Goal: Task Accomplishment & Management: Manage account settings

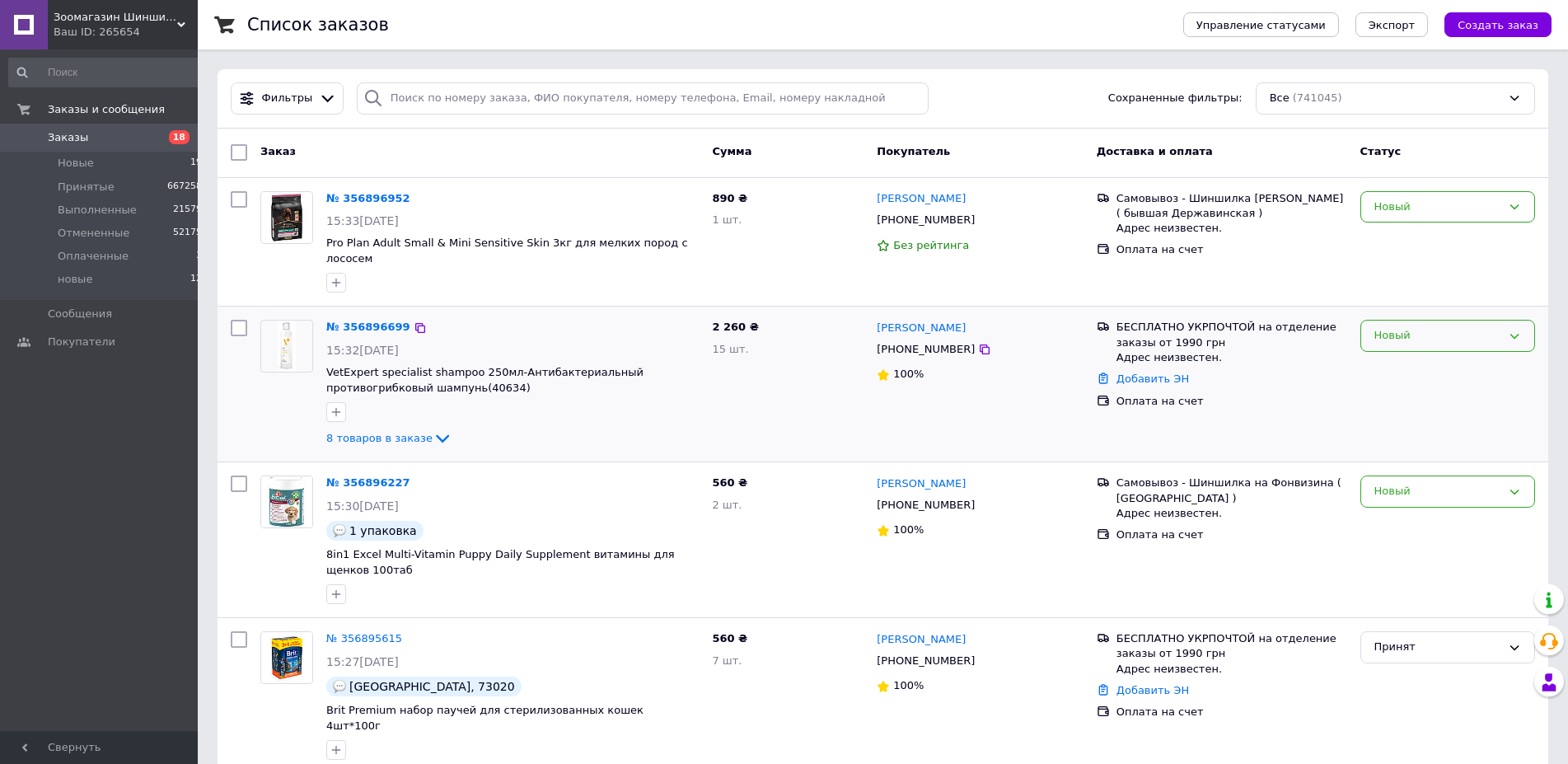
click at [1519, 330] on icon at bounding box center [1514, 336] width 13 height 13
click at [1401, 355] on li "Принят" at bounding box center [1447, 370] width 173 height 30
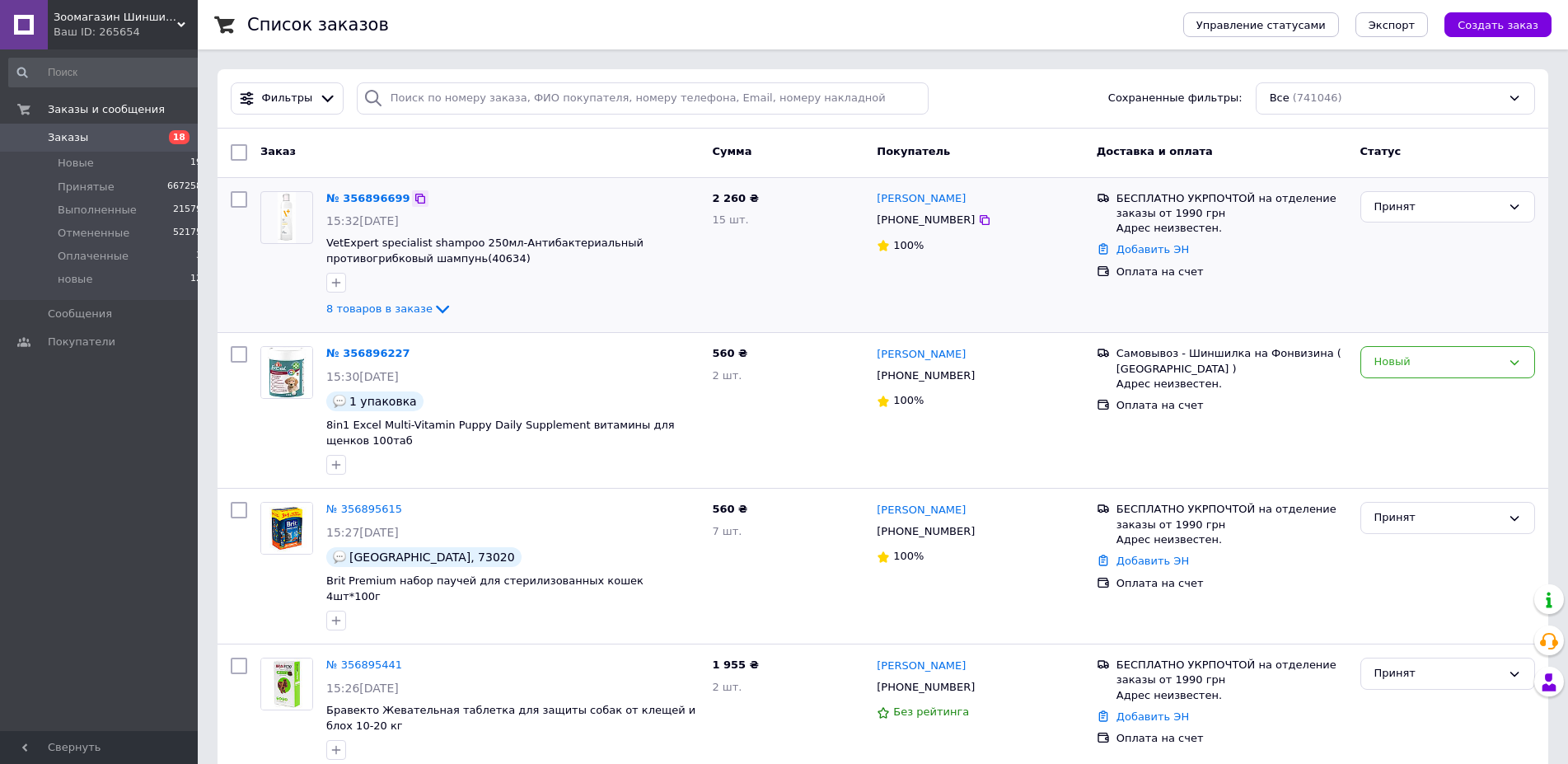
click at [415, 196] on icon at bounding box center [420, 198] width 9 height 9
click at [376, 198] on link "№ 356896699" at bounding box center [369, 198] width 84 height 12
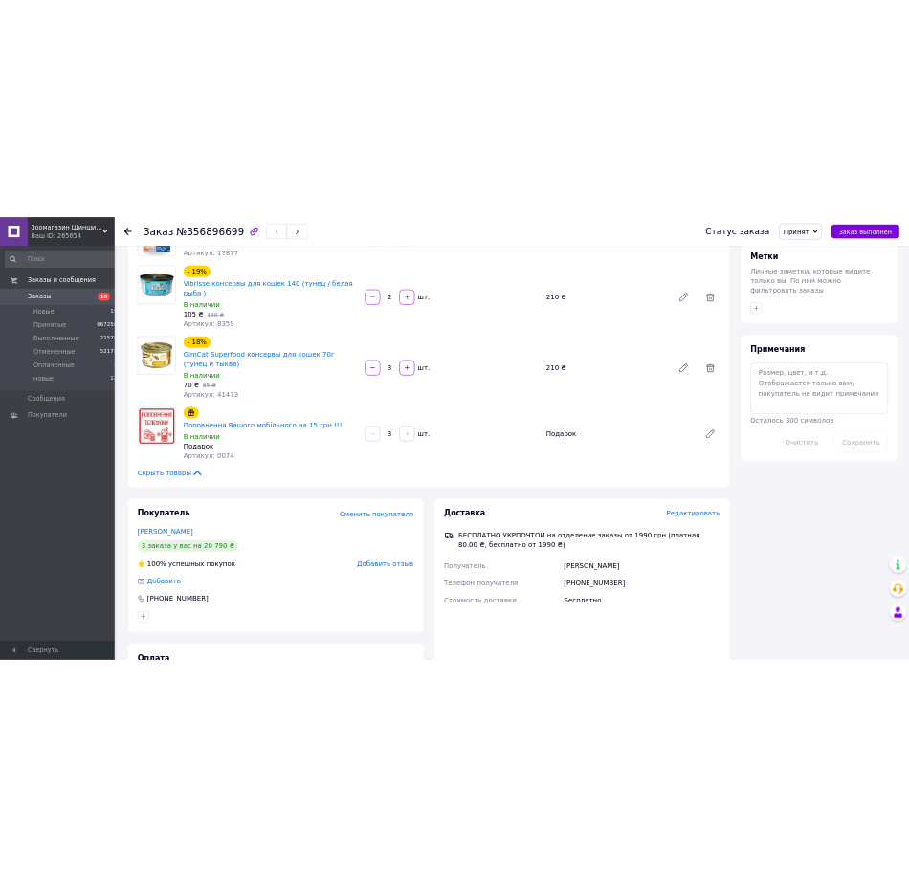
scroll to position [780, 0]
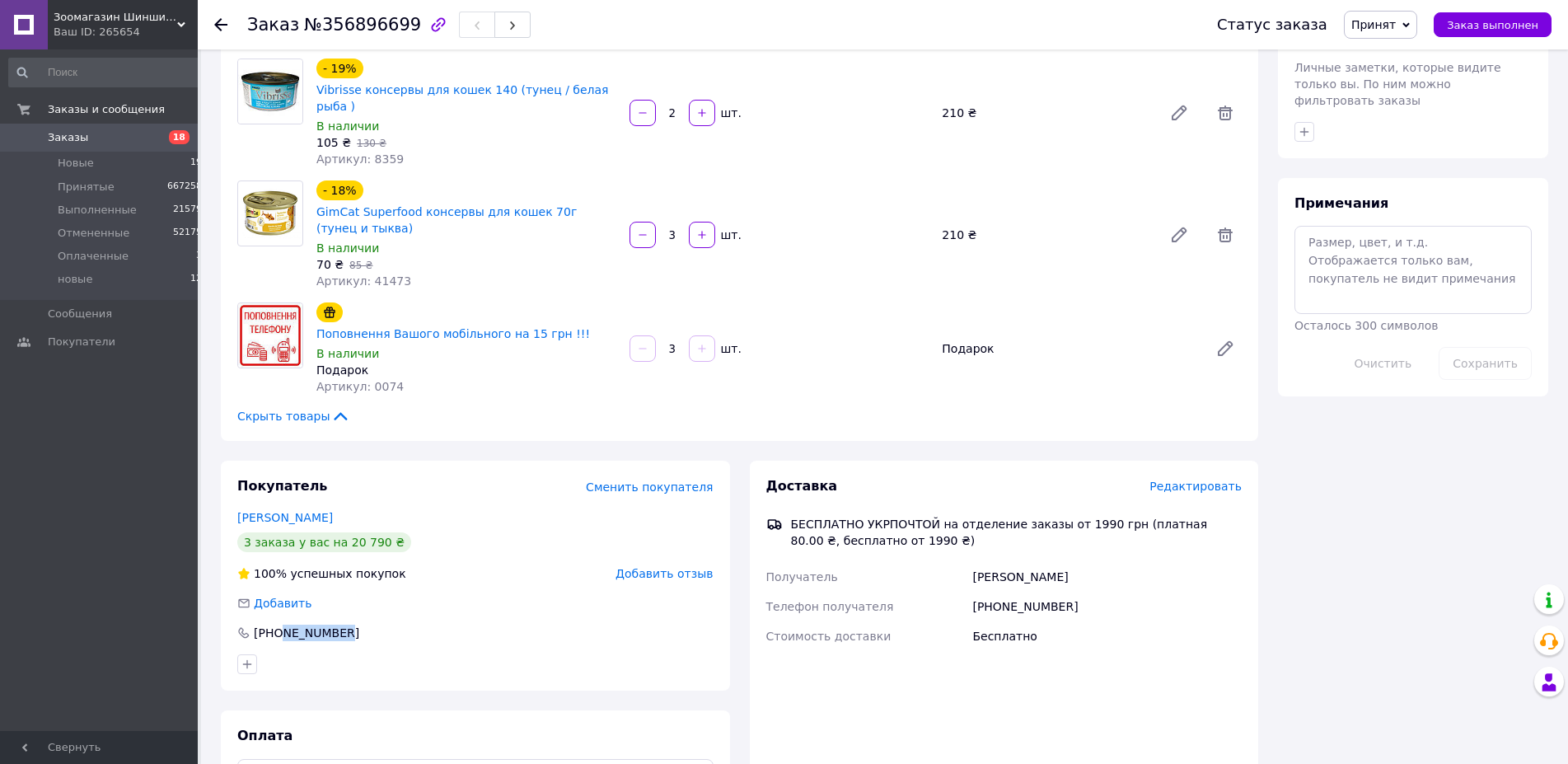
drag, startPoint x: 281, startPoint y: 563, endPoint x: 339, endPoint y: 574, distance: 59.0
click at [339, 574] on div "Покупатель Сменить покупателя [PERSON_NAME] 3 заказа у вас на 20 790 ₴ 100% усп…" at bounding box center [475, 575] width 509 height 230
copy div "688165876"
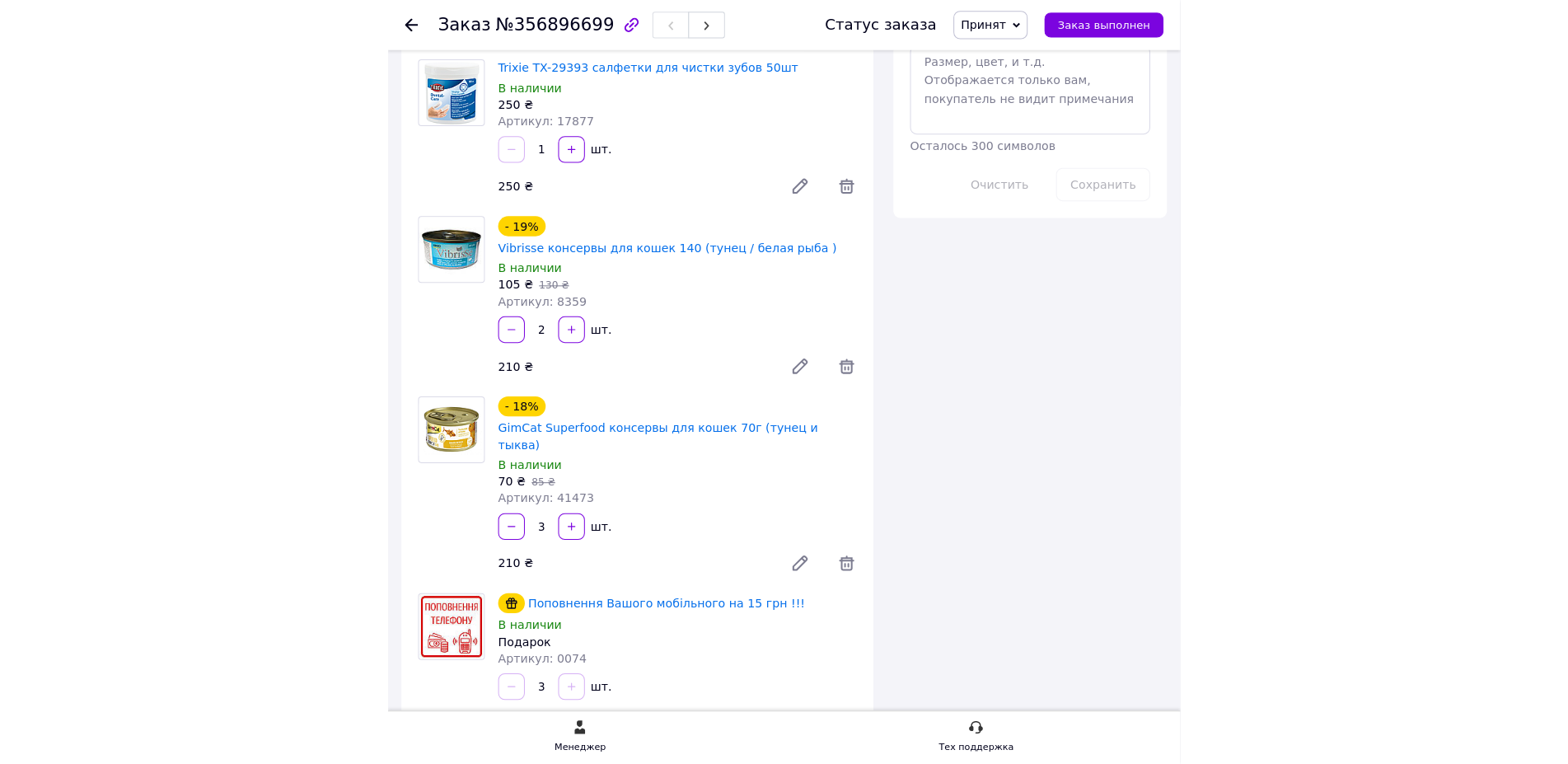
scroll to position [711, 0]
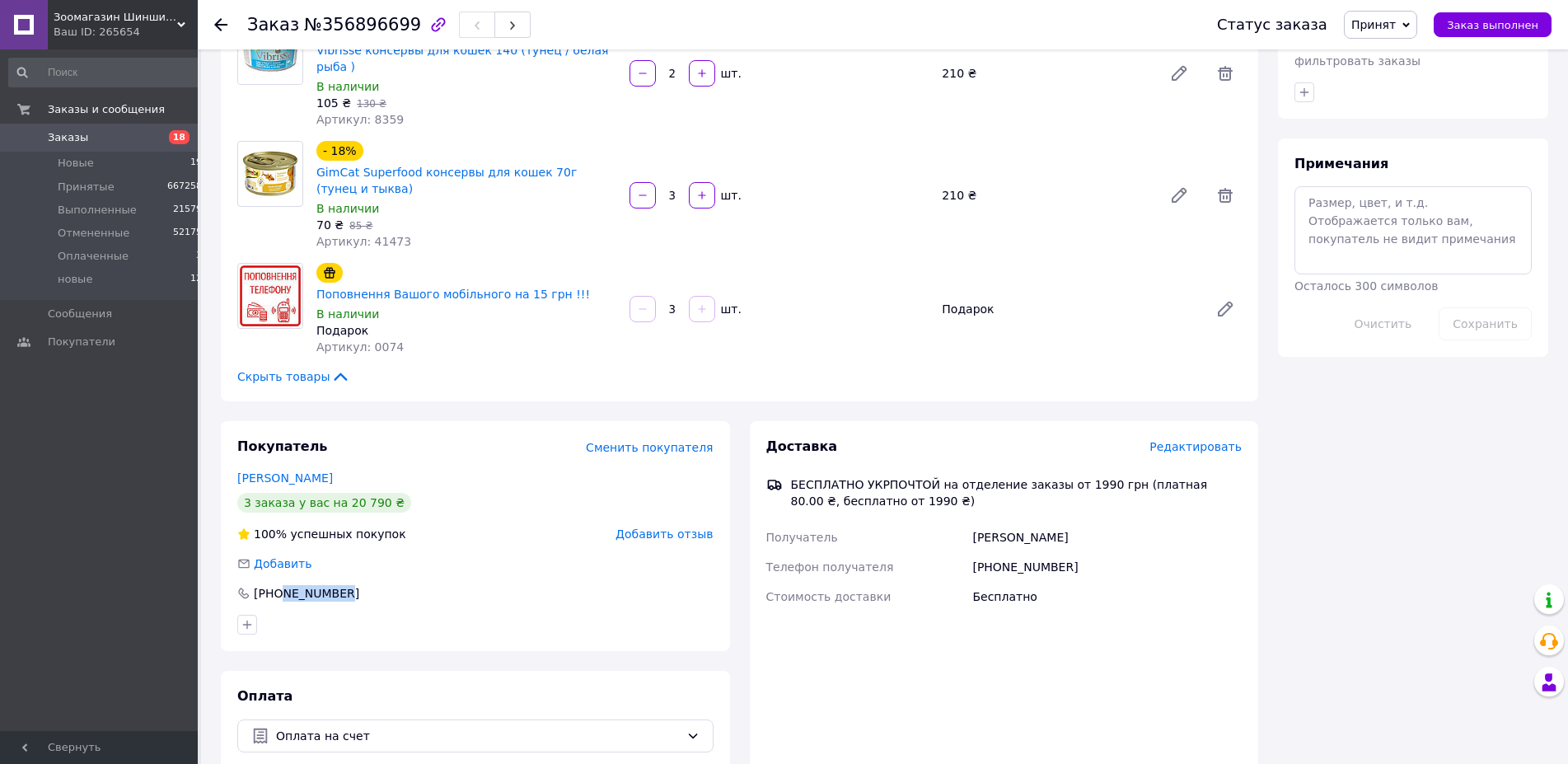
drag, startPoint x: 228, startPoint y: 403, endPoint x: 336, endPoint y: 410, distance: 108.2
click at [339, 421] on div "Покупатель Сменить покупателя [PERSON_NAME] 3 заказа у вас на 20 790 ₴ 100% усп…" at bounding box center [475, 536] width 509 height 230
copy link "[PERSON_NAME]"
click at [179, 137] on span "18" at bounding box center [179, 137] width 21 height 14
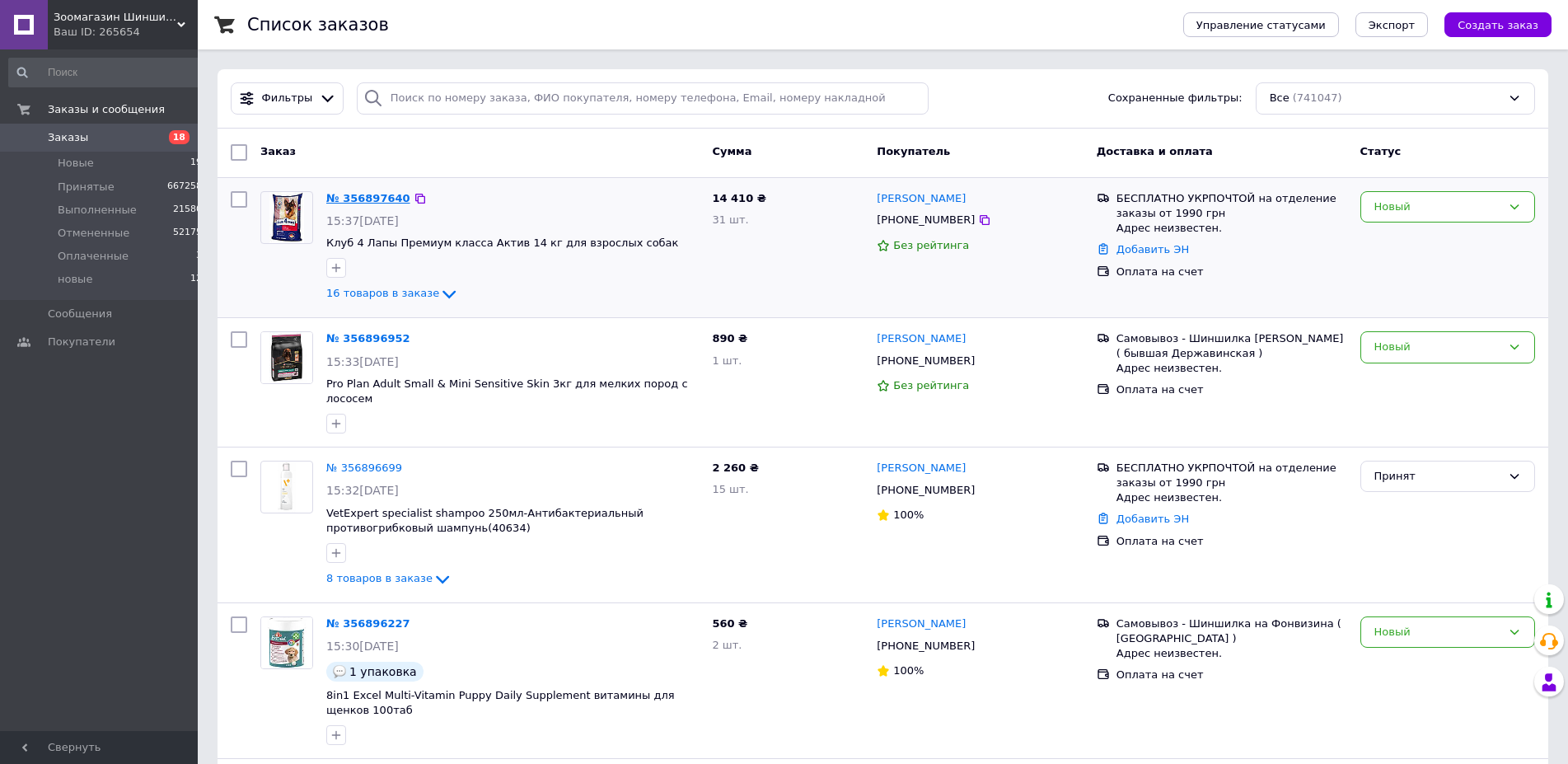
click at [374, 200] on link "№ 356897640" at bounding box center [369, 198] width 84 height 12
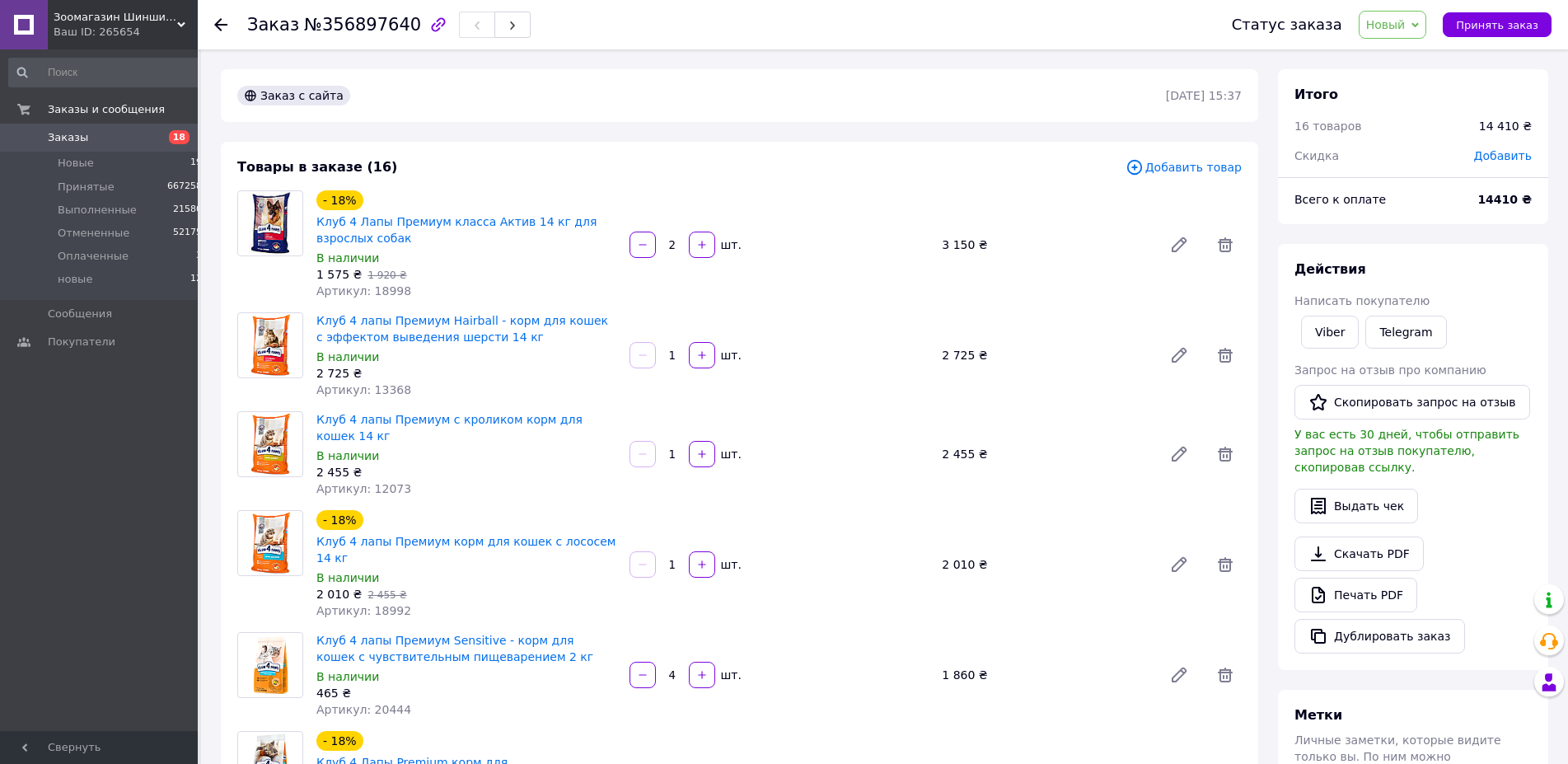
click at [1419, 27] on icon at bounding box center [1415, 25] width 8 height 5
drag, startPoint x: 1403, startPoint y: 59, endPoint x: 1412, endPoint y: 59, distance: 9.0
click at [1403, 59] on li "Принят" at bounding box center [1403, 58] width 87 height 25
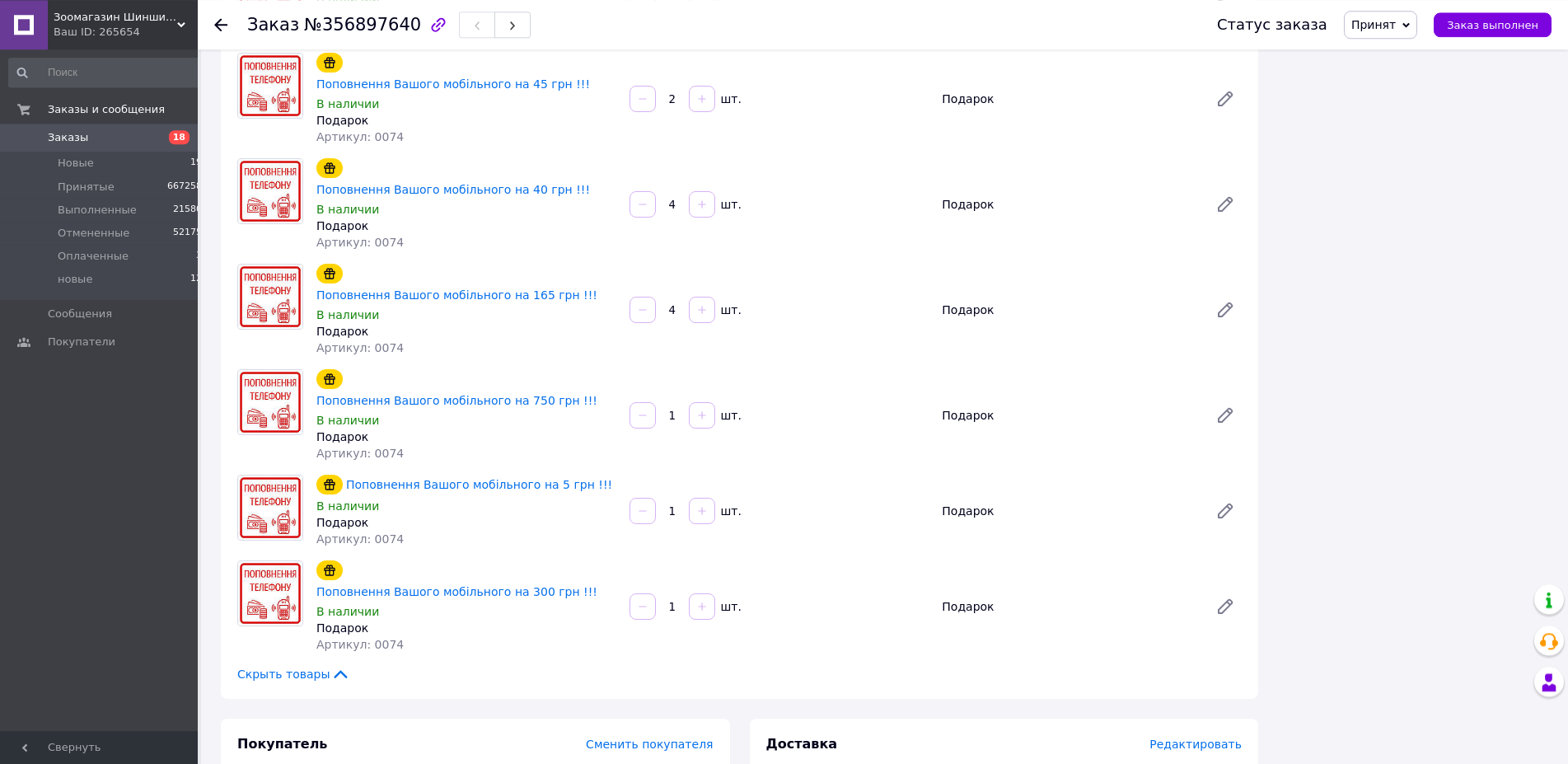
scroll to position [1345, 0]
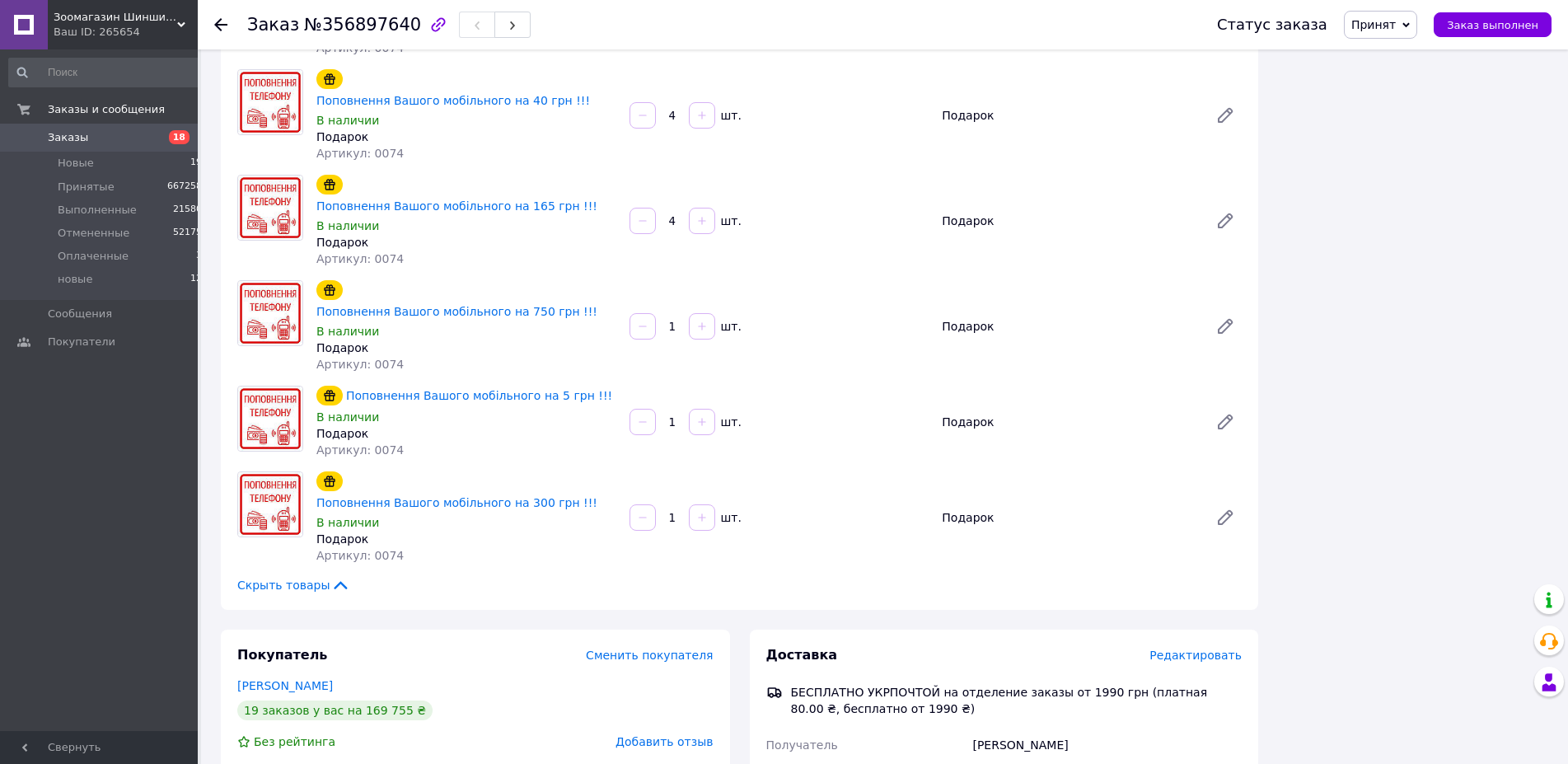
drag, startPoint x: 280, startPoint y: 629, endPoint x: 338, endPoint y: 629, distance: 58.0
copy div "984894652"
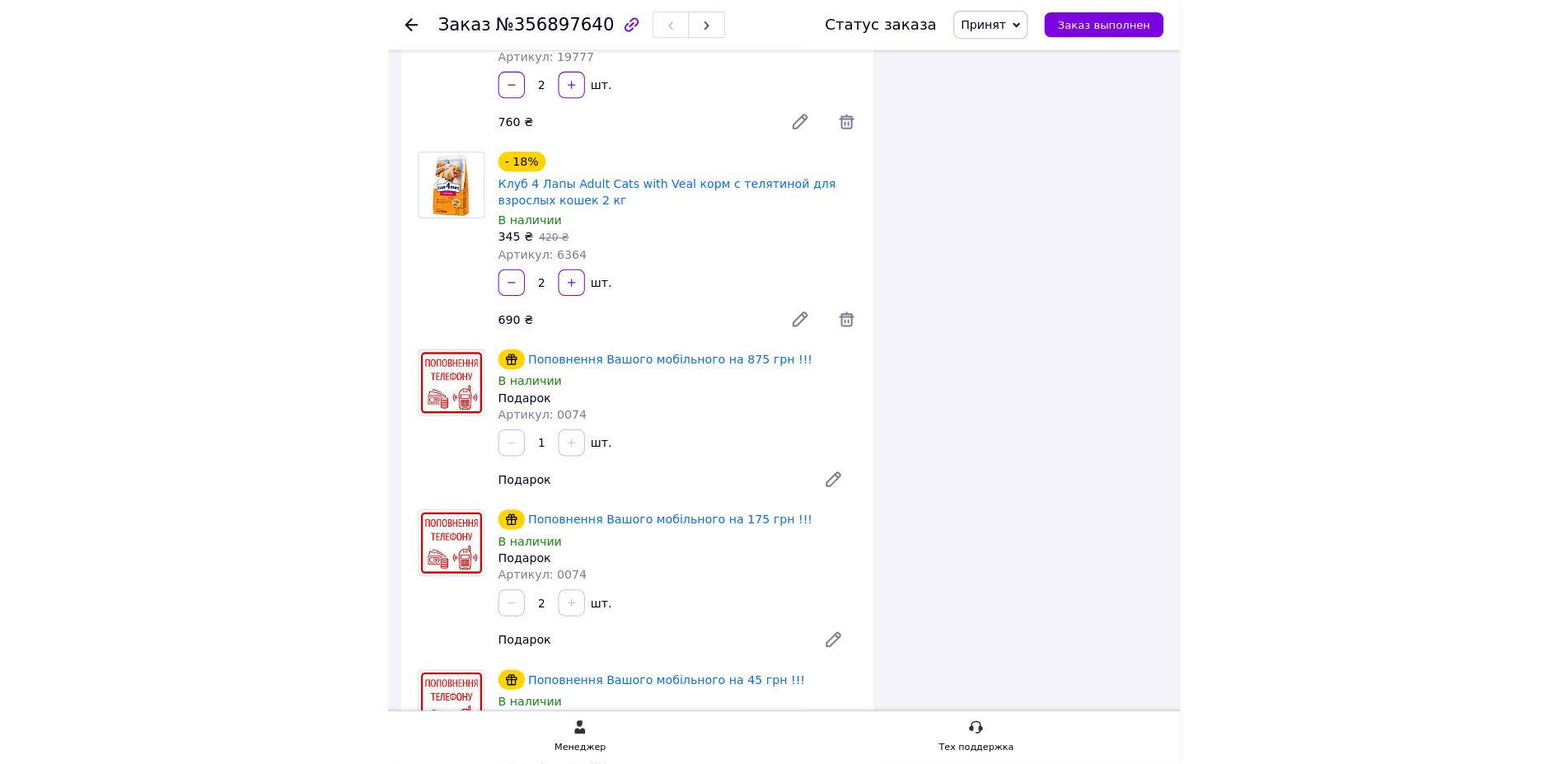
scroll to position [1428, 0]
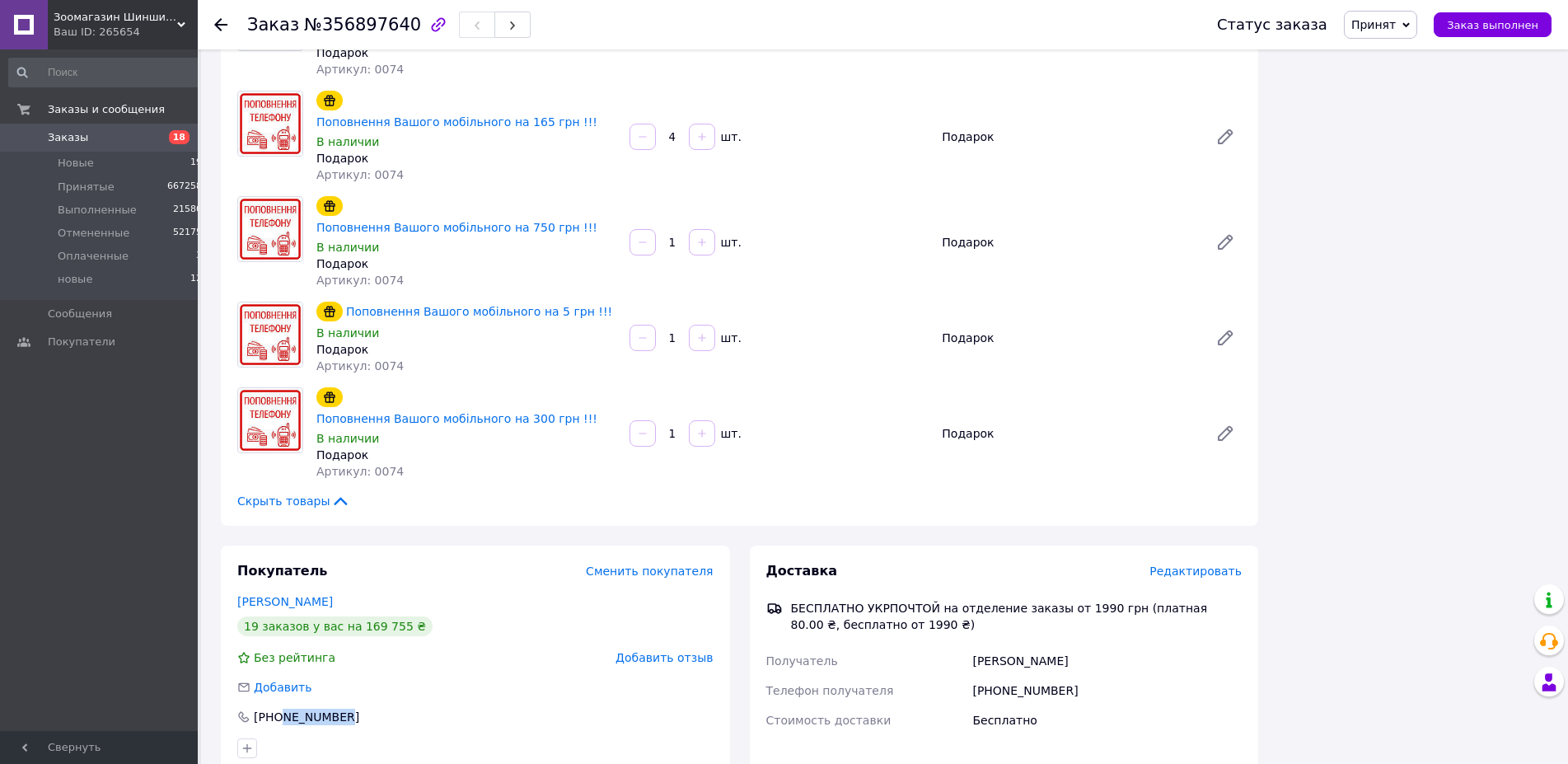
drag, startPoint x: 181, startPoint y: 134, endPoint x: 200, endPoint y: 131, distance: 19.2
click at [180, 134] on span "18" at bounding box center [179, 137] width 21 height 14
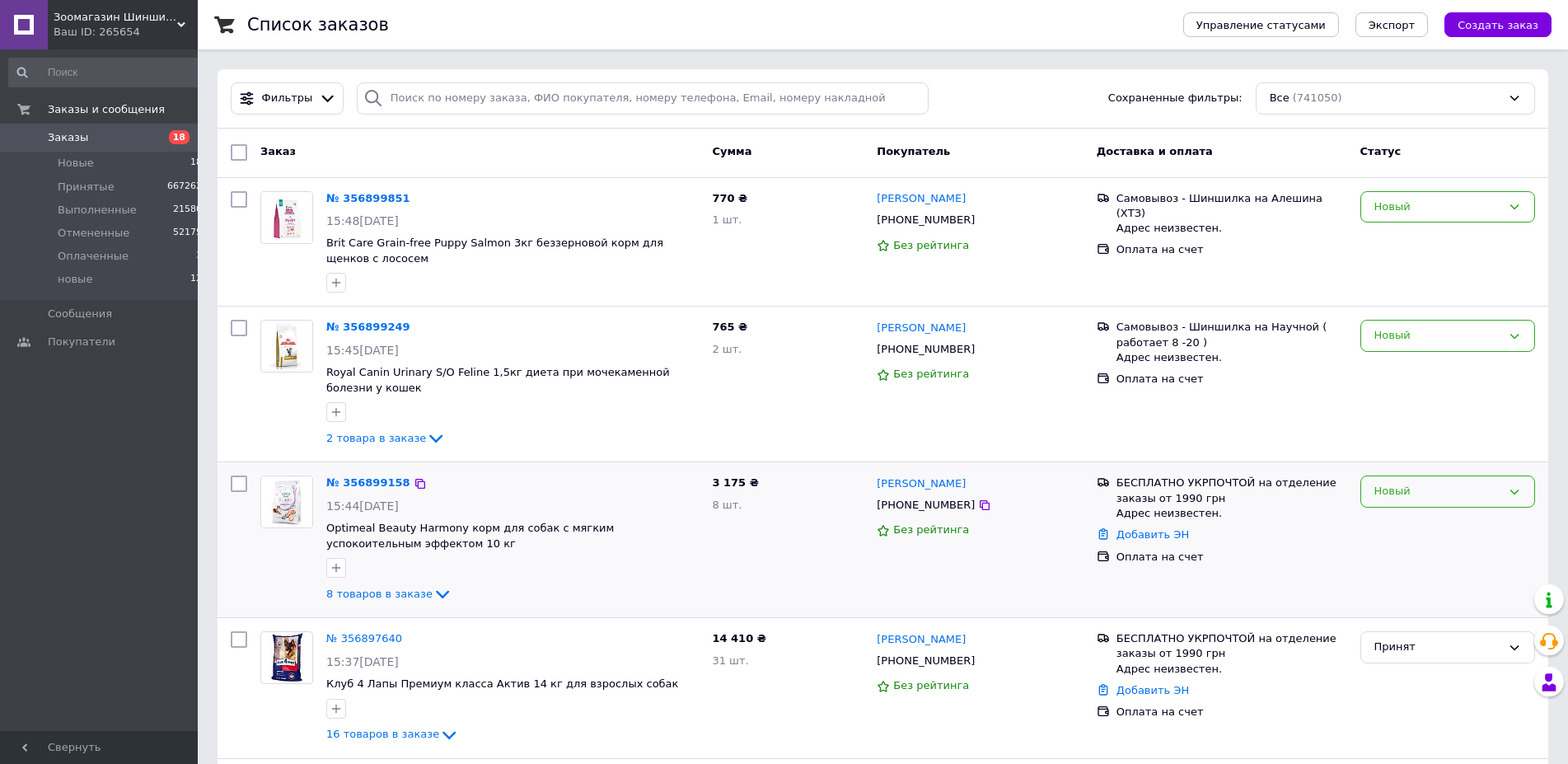
click at [1515, 486] on icon at bounding box center [1514, 491] width 13 height 13
click at [1409, 522] on li "Принят" at bounding box center [1447, 525] width 173 height 30
click at [407, 481] on icon at bounding box center [411, 483] width 9 height 9
click at [367, 482] on link "№ 356899158" at bounding box center [364, 482] width 76 height 12
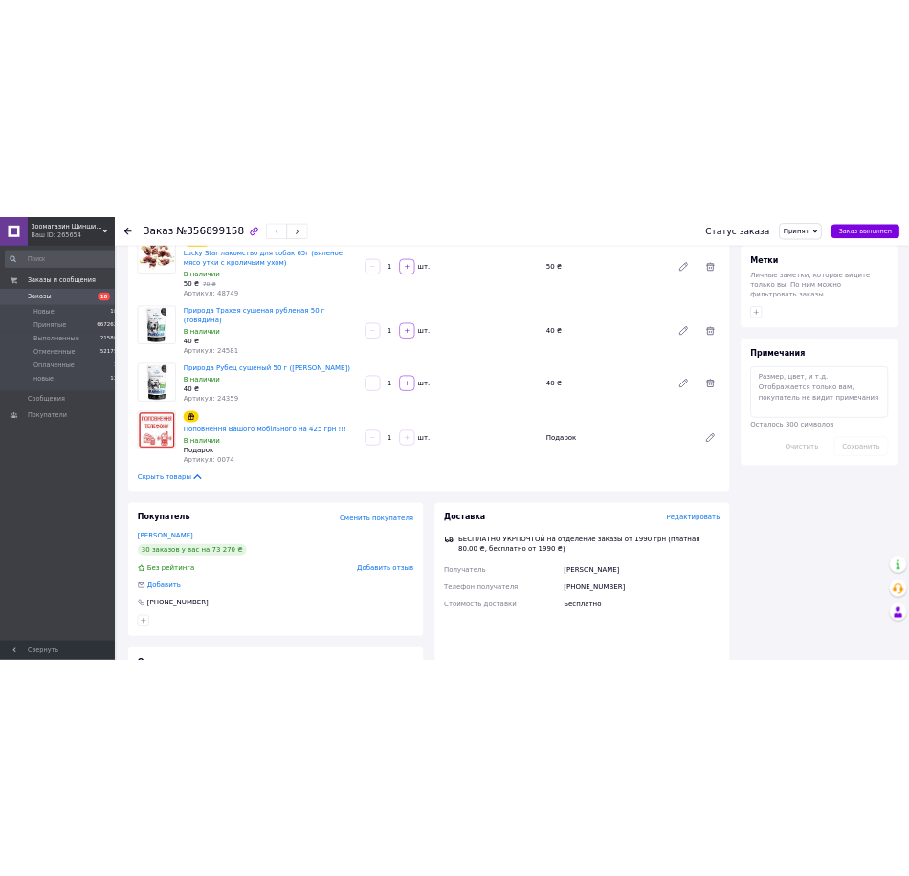
scroll to position [780, 0]
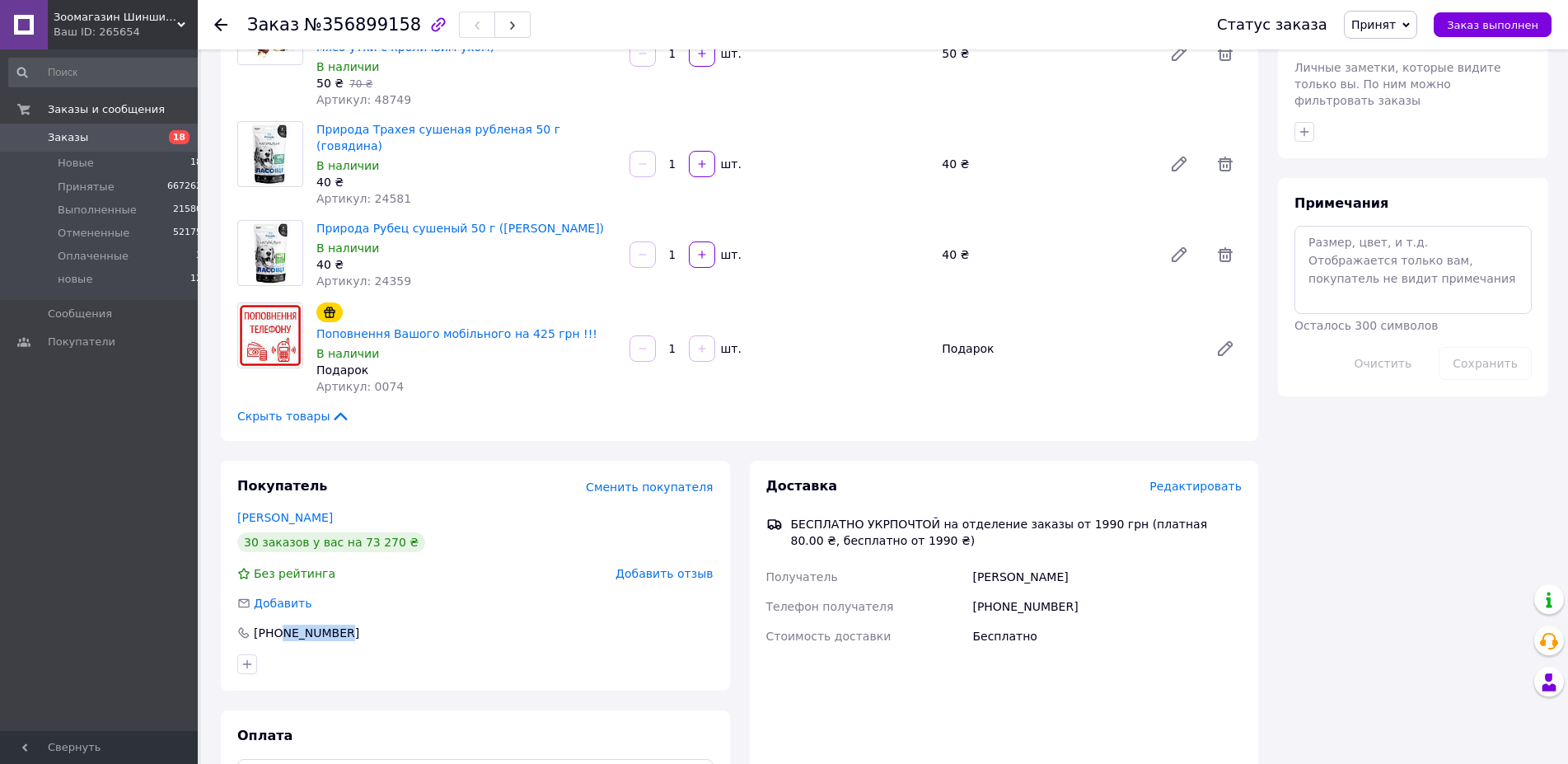
drag, startPoint x: 281, startPoint y: 563, endPoint x: 338, endPoint y: 577, distance: 58.7
click at [338, 577] on div "Покупатель Сменить покупателя [PERSON_NAME] 30 заказов у вас на 73 270 ₴ Без ре…" at bounding box center [475, 575] width 509 height 230
copy div "632128812"
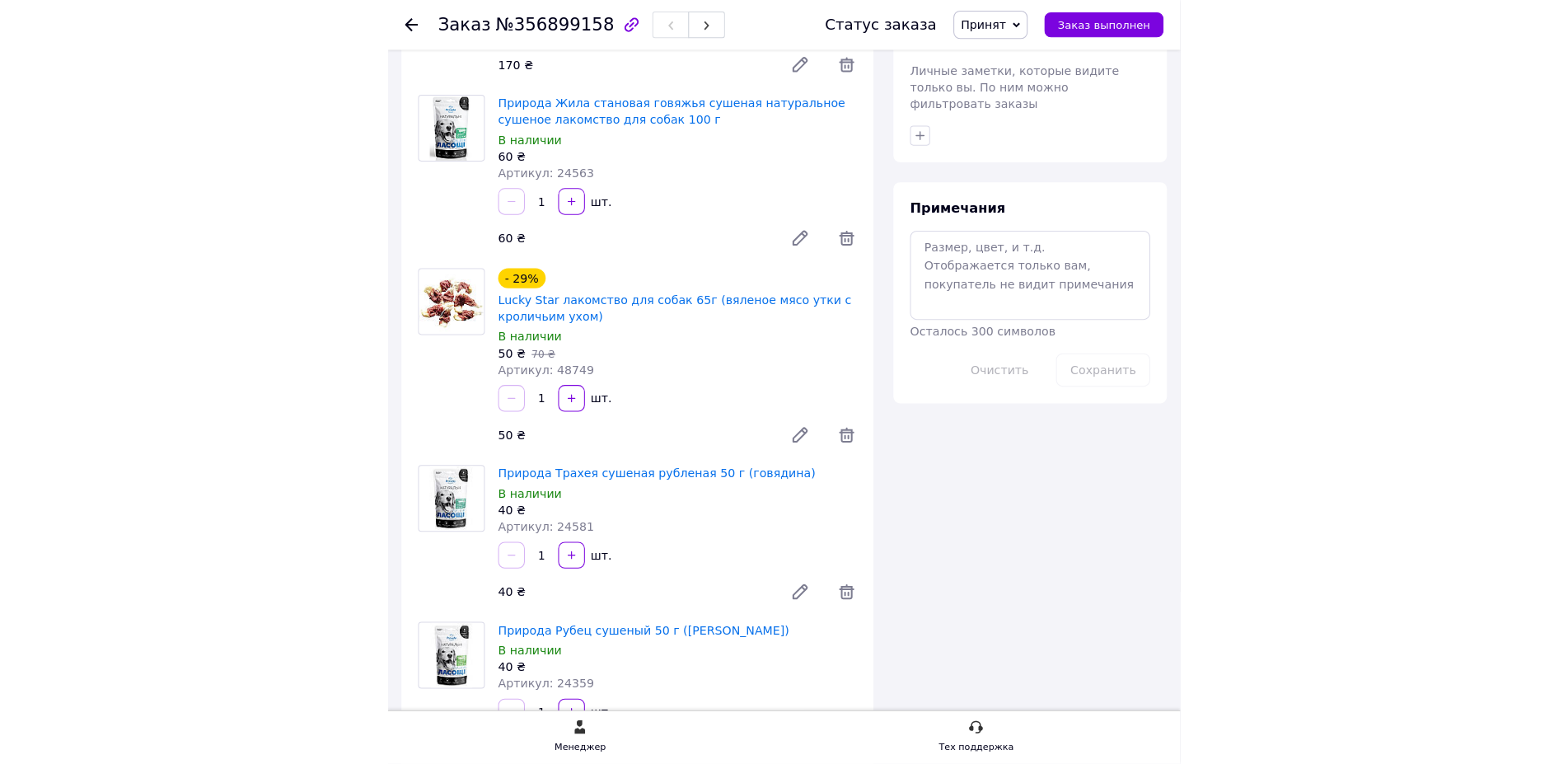
scroll to position [756, 0]
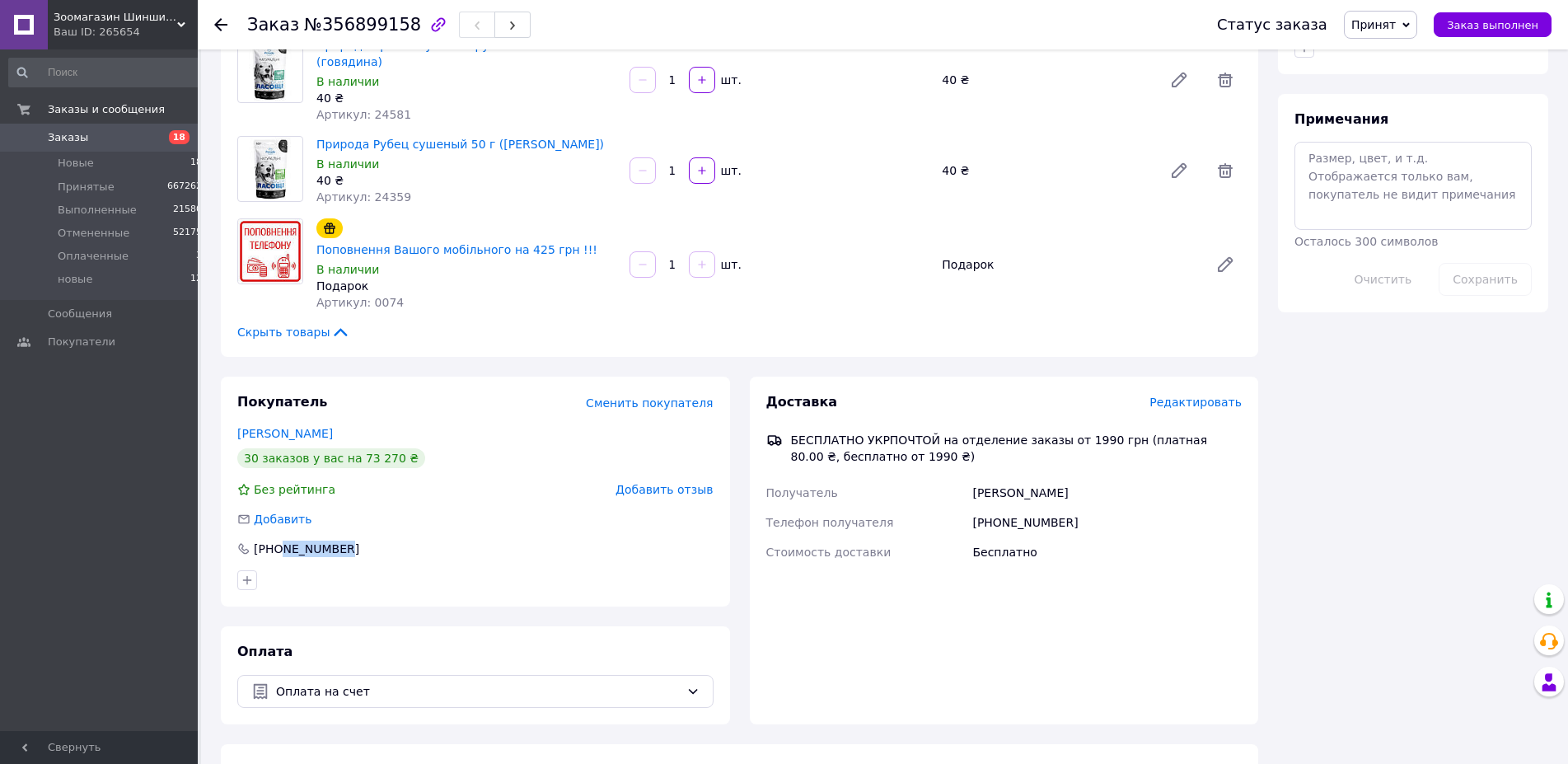
click at [179, 135] on span "18" at bounding box center [179, 137] width 21 height 14
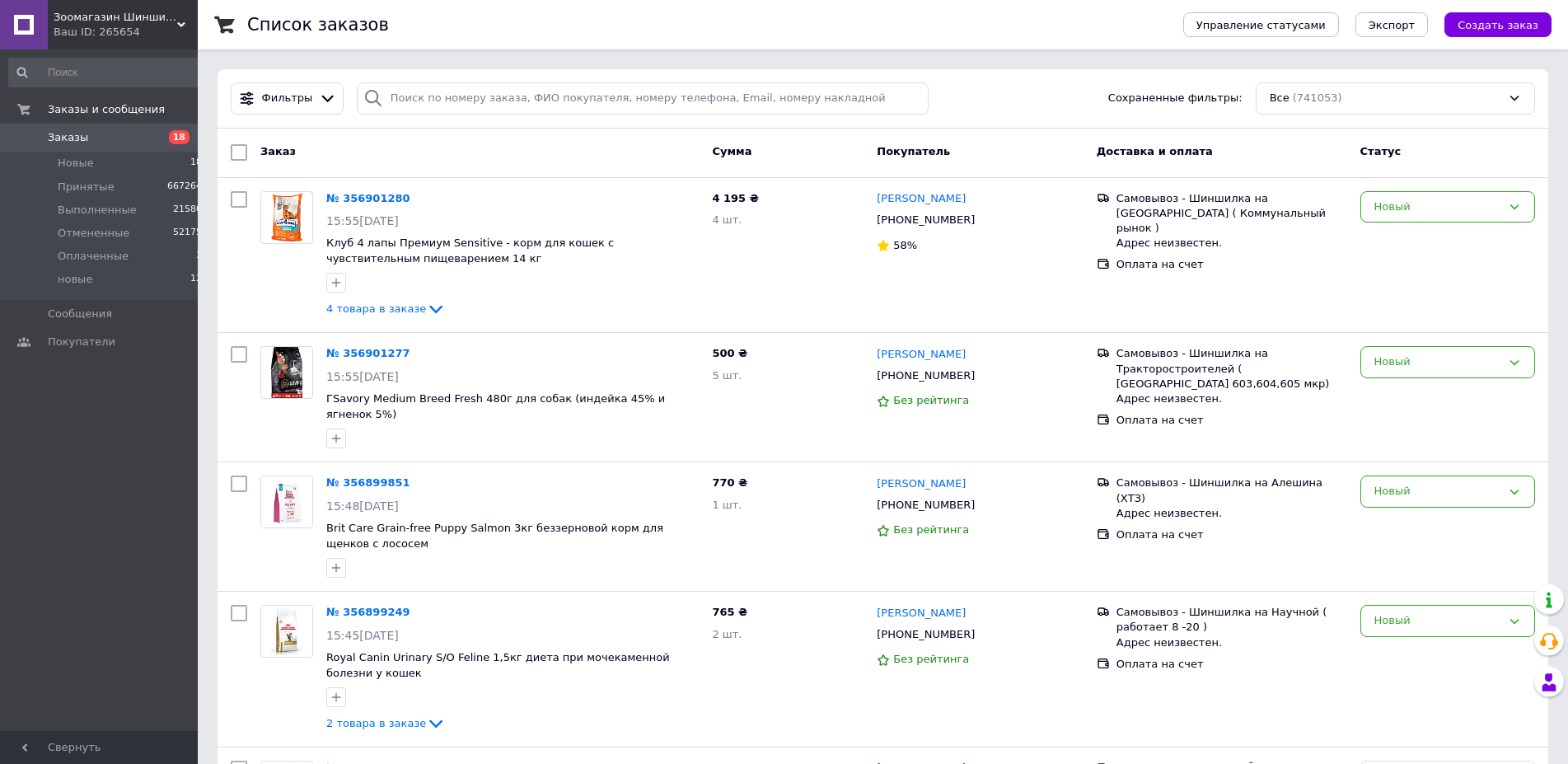
click at [179, 138] on span "18" at bounding box center [179, 137] width 21 height 14
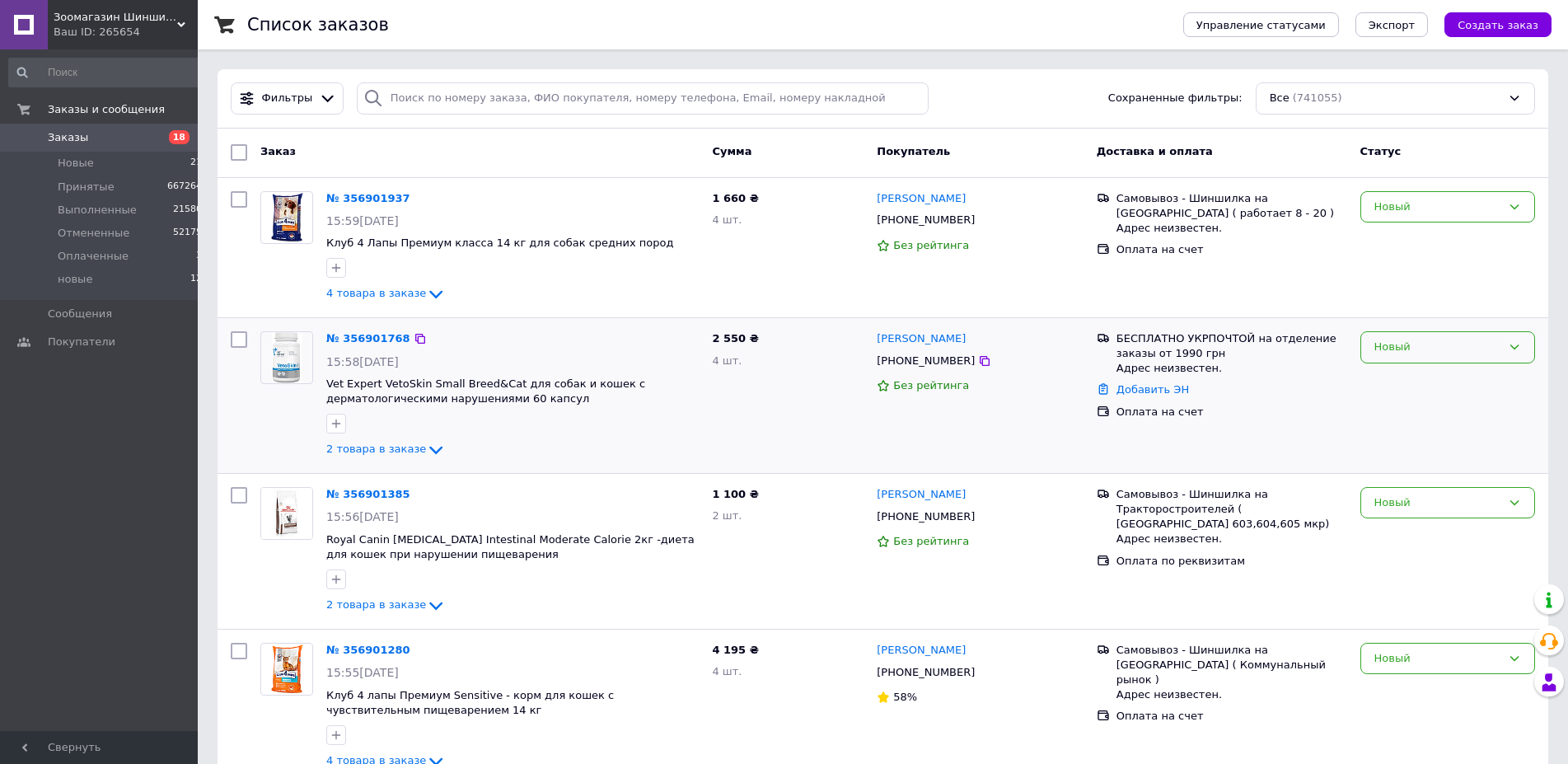
click at [1520, 345] on icon at bounding box center [1514, 346] width 13 height 13
click at [1405, 382] on li "Принят" at bounding box center [1447, 382] width 173 height 30
click at [406, 339] on icon at bounding box center [412, 338] width 13 height 13
click at [379, 339] on link "№ 356901768" at bounding box center [364, 338] width 76 height 12
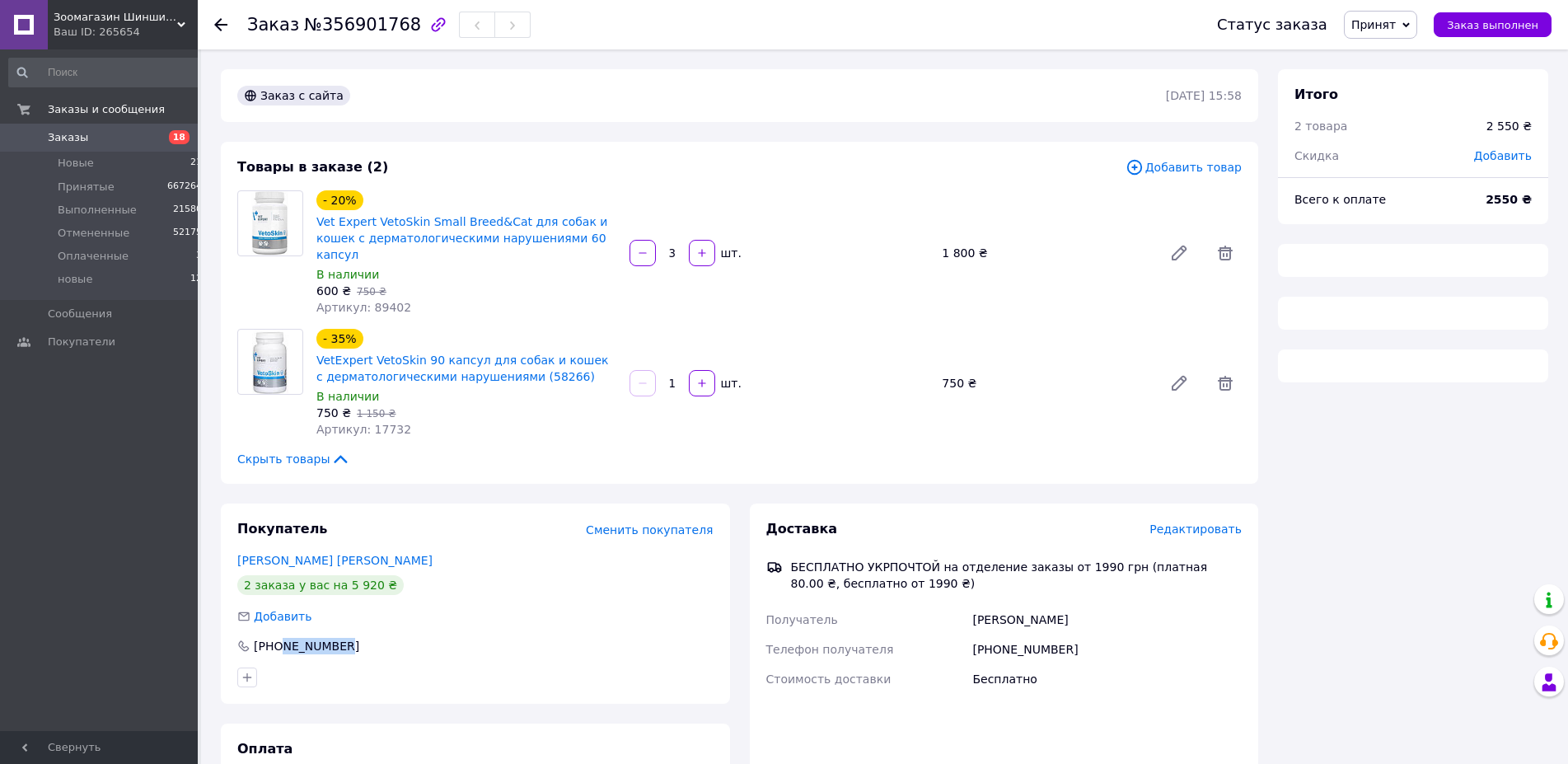
drag, startPoint x: 282, startPoint y: 630, endPoint x: 348, endPoint y: 638, distance: 66.5
click at [348, 638] on div "Покупатель Сменить покупателя [PERSON_NAME] [PERSON_NAME] 2 заказа у вас на 5 9…" at bounding box center [475, 603] width 509 height 200
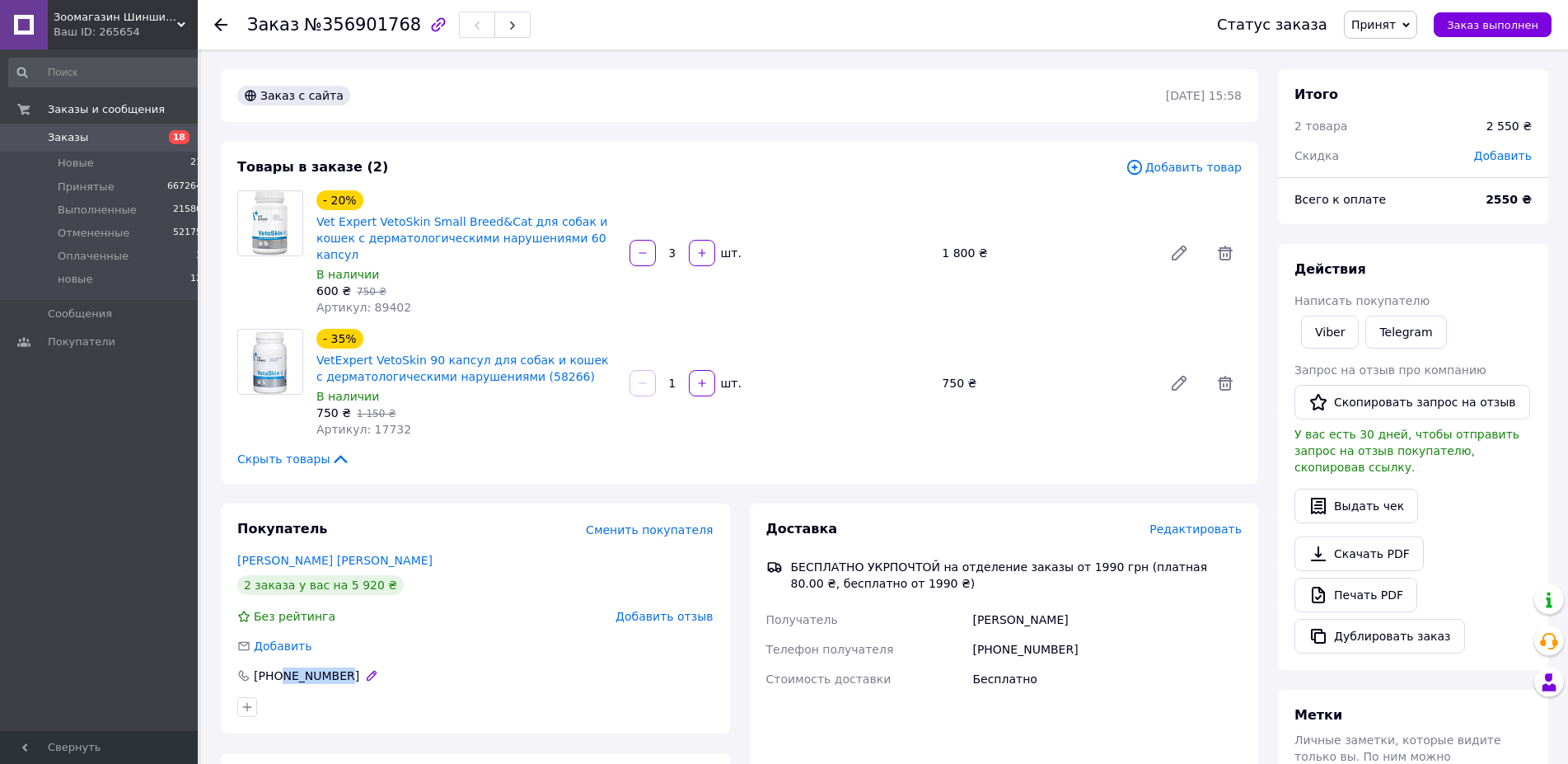
copy div "684496431"
click at [184, 139] on span "18" at bounding box center [179, 137] width 21 height 14
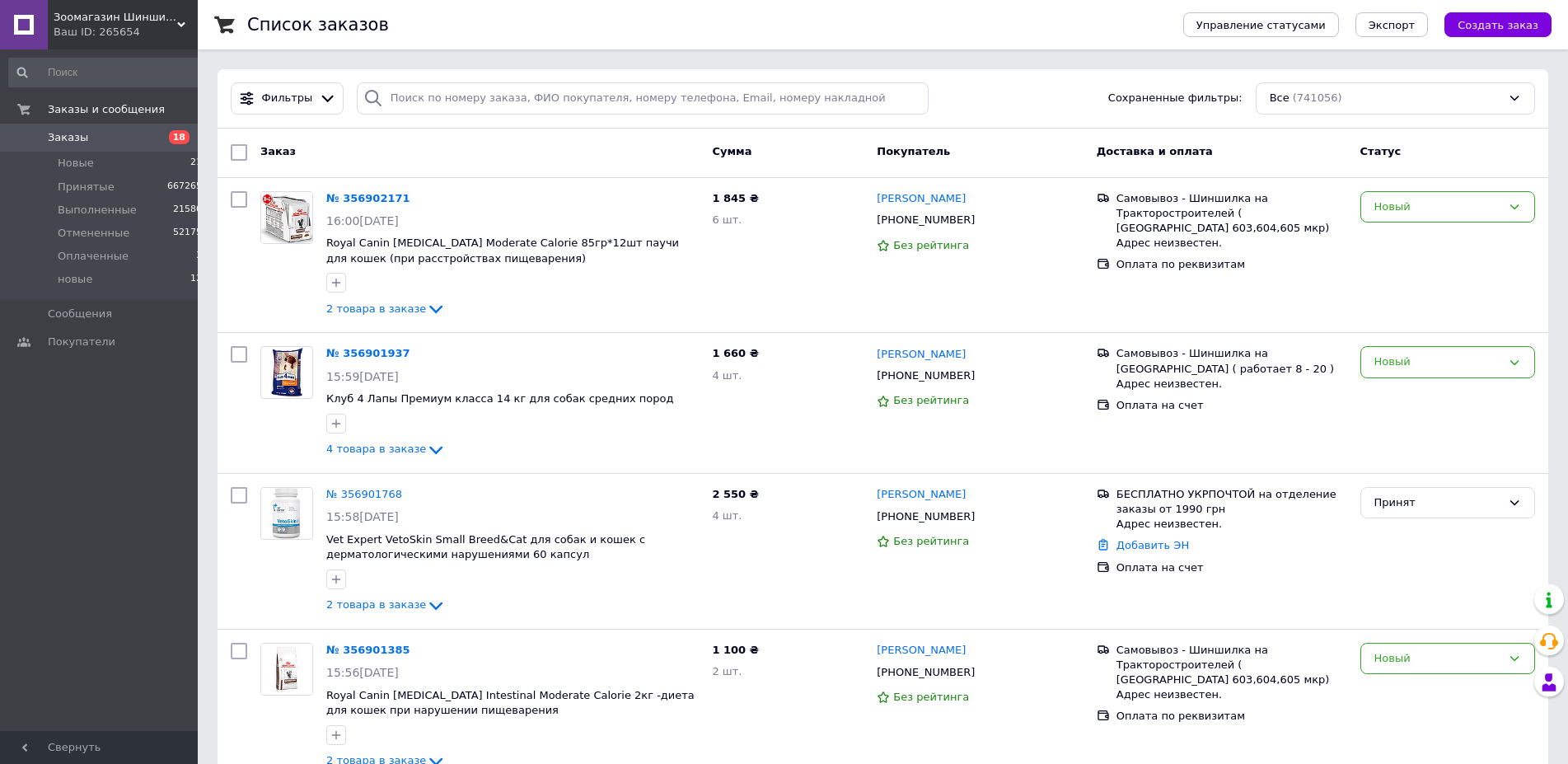
click at [178, 141] on span "18" at bounding box center [179, 137] width 21 height 14
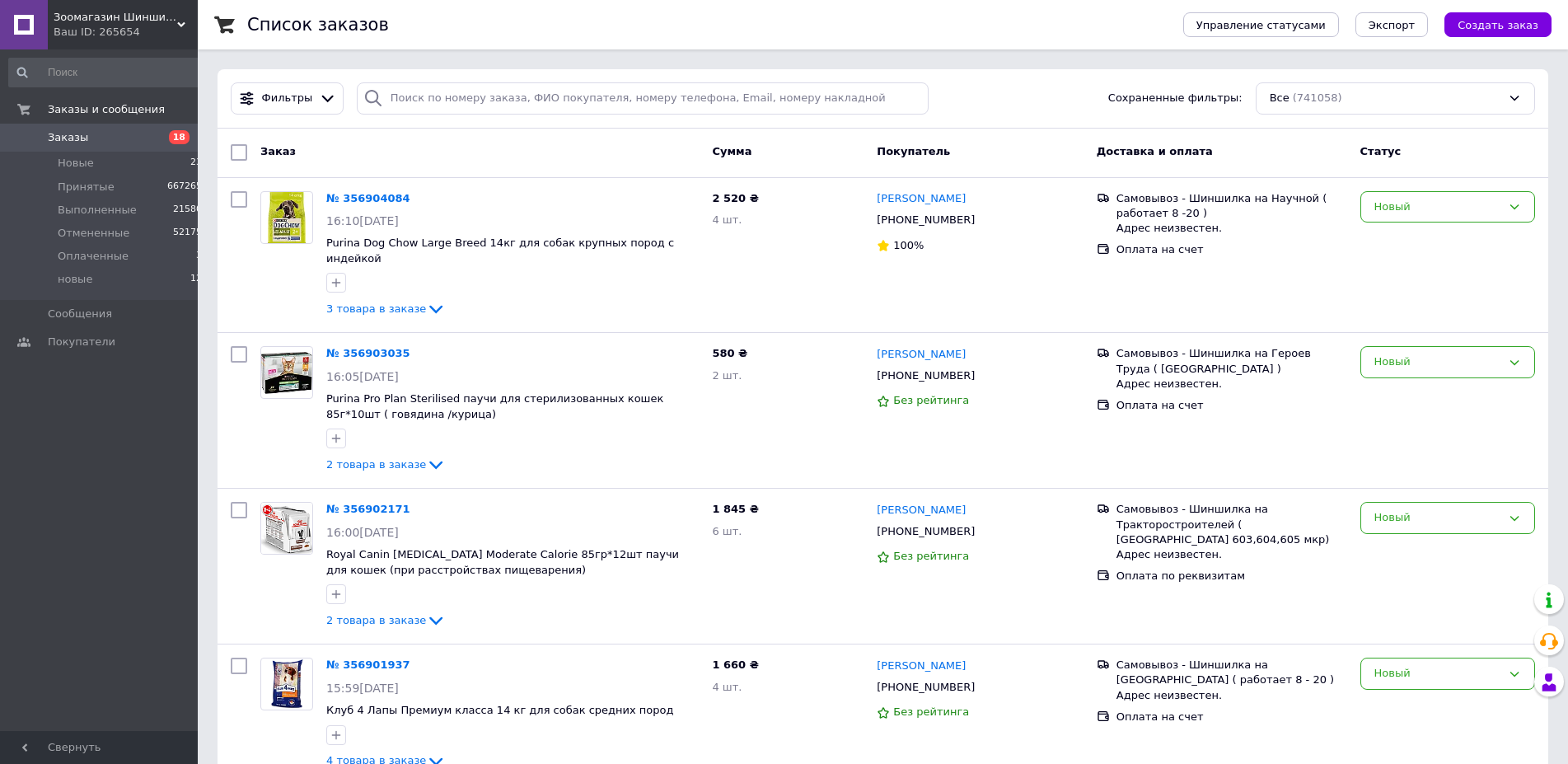
click at [182, 138] on span "18" at bounding box center [179, 137] width 21 height 14
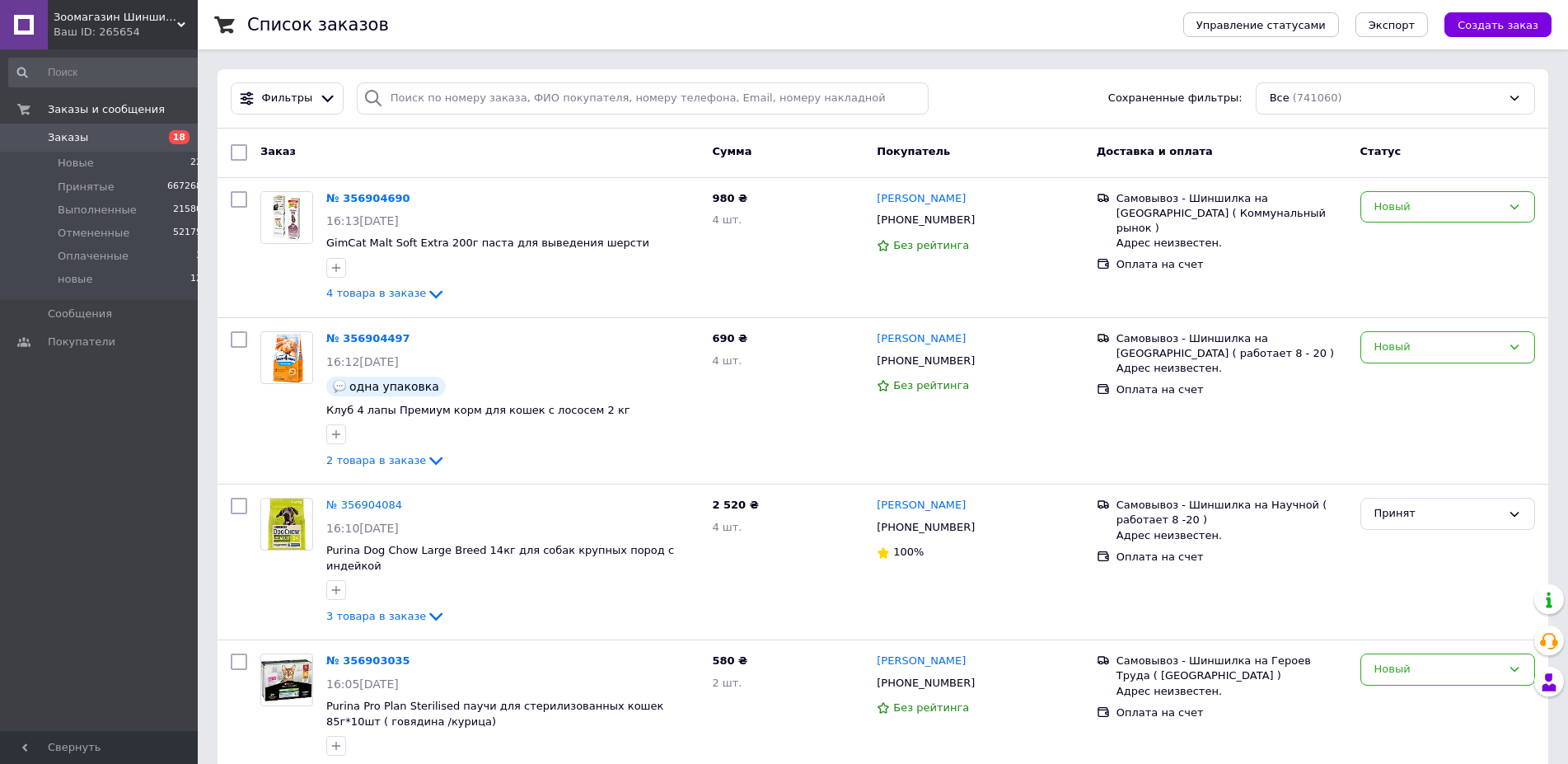
click at [182, 139] on span "18" at bounding box center [179, 137] width 21 height 14
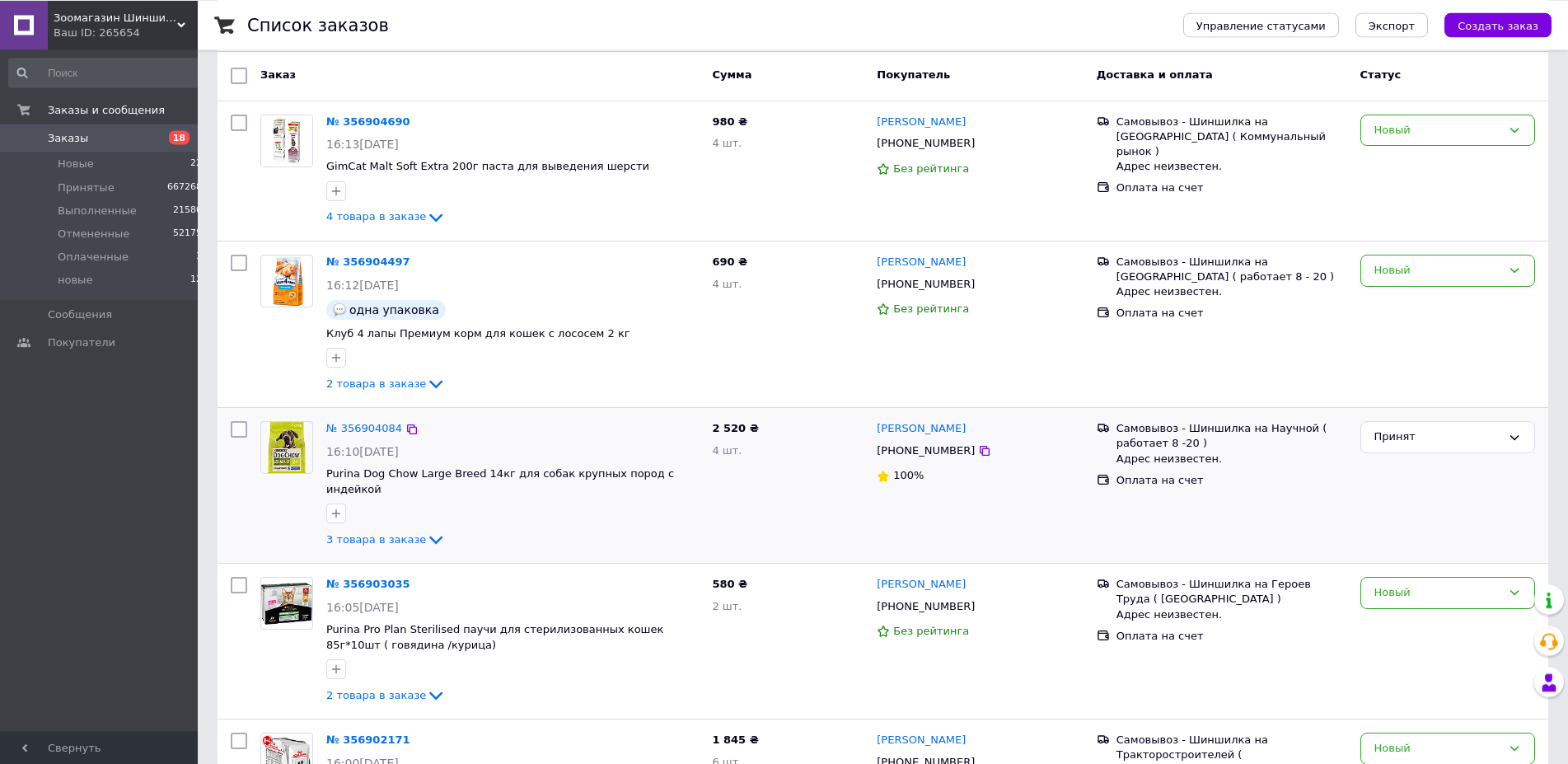
scroll to position [168, 0]
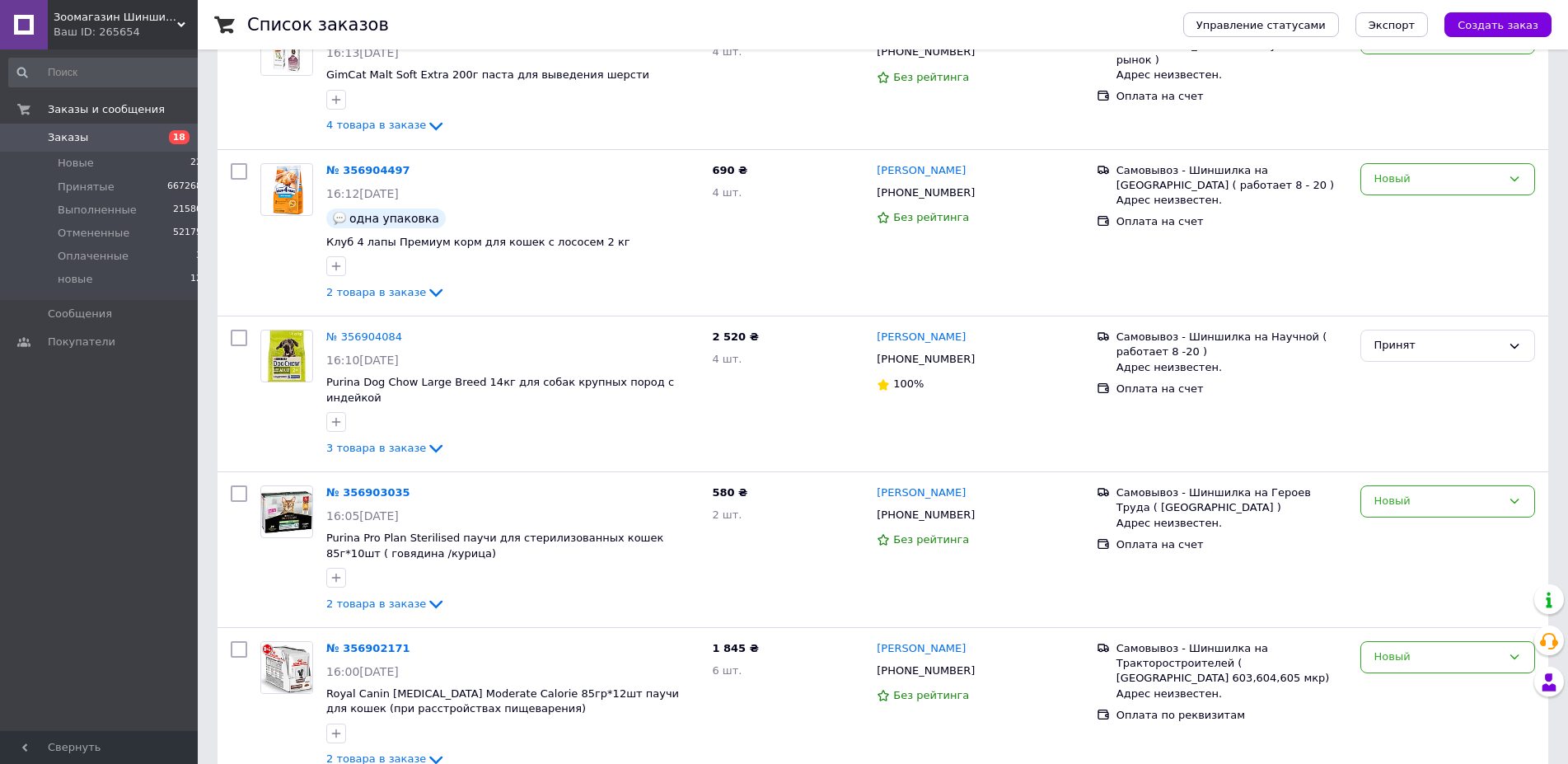
click at [181, 138] on span "18" at bounding box center [179, 137] width 21 height 14
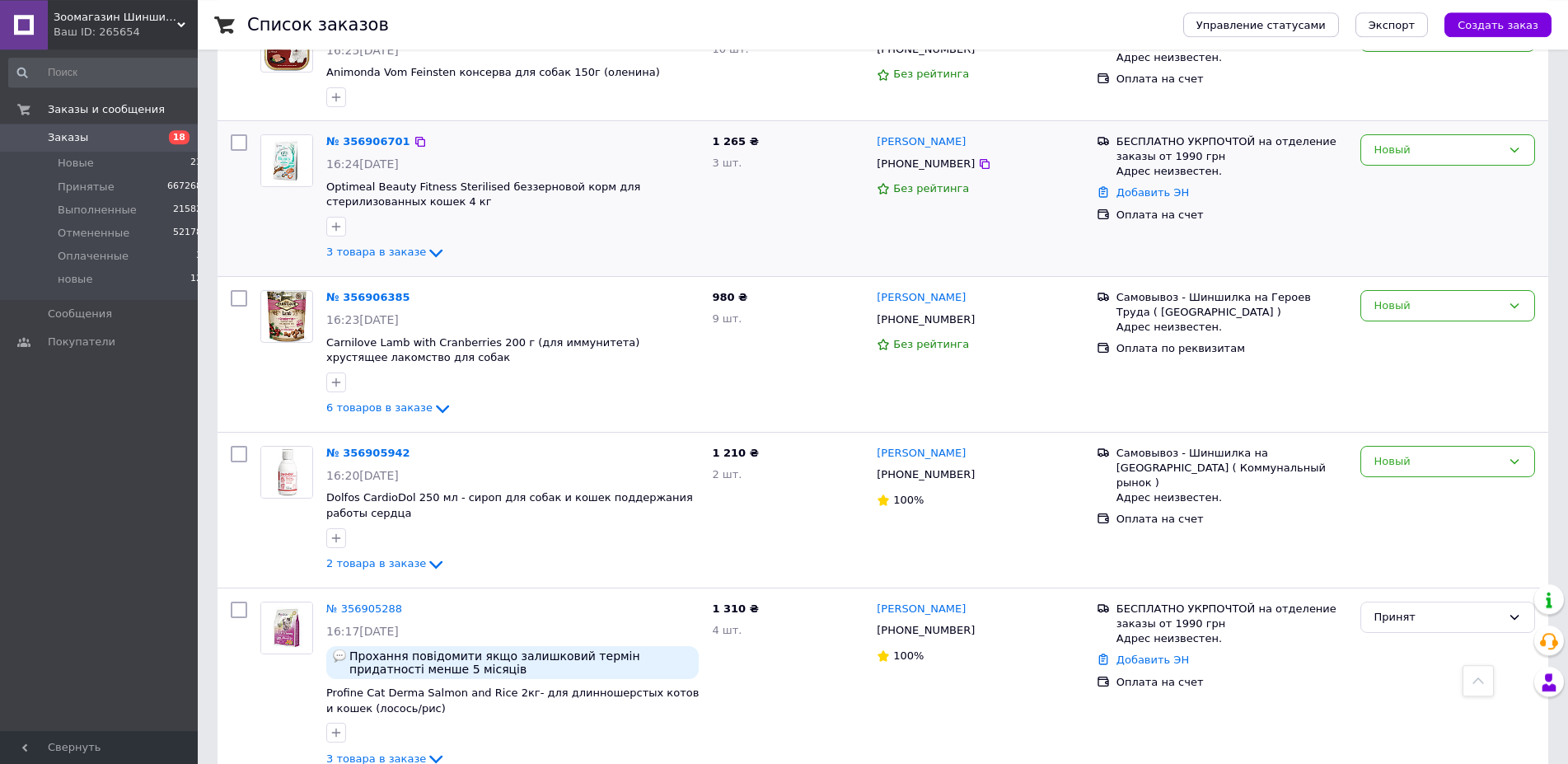
scroll to position [252, 0]
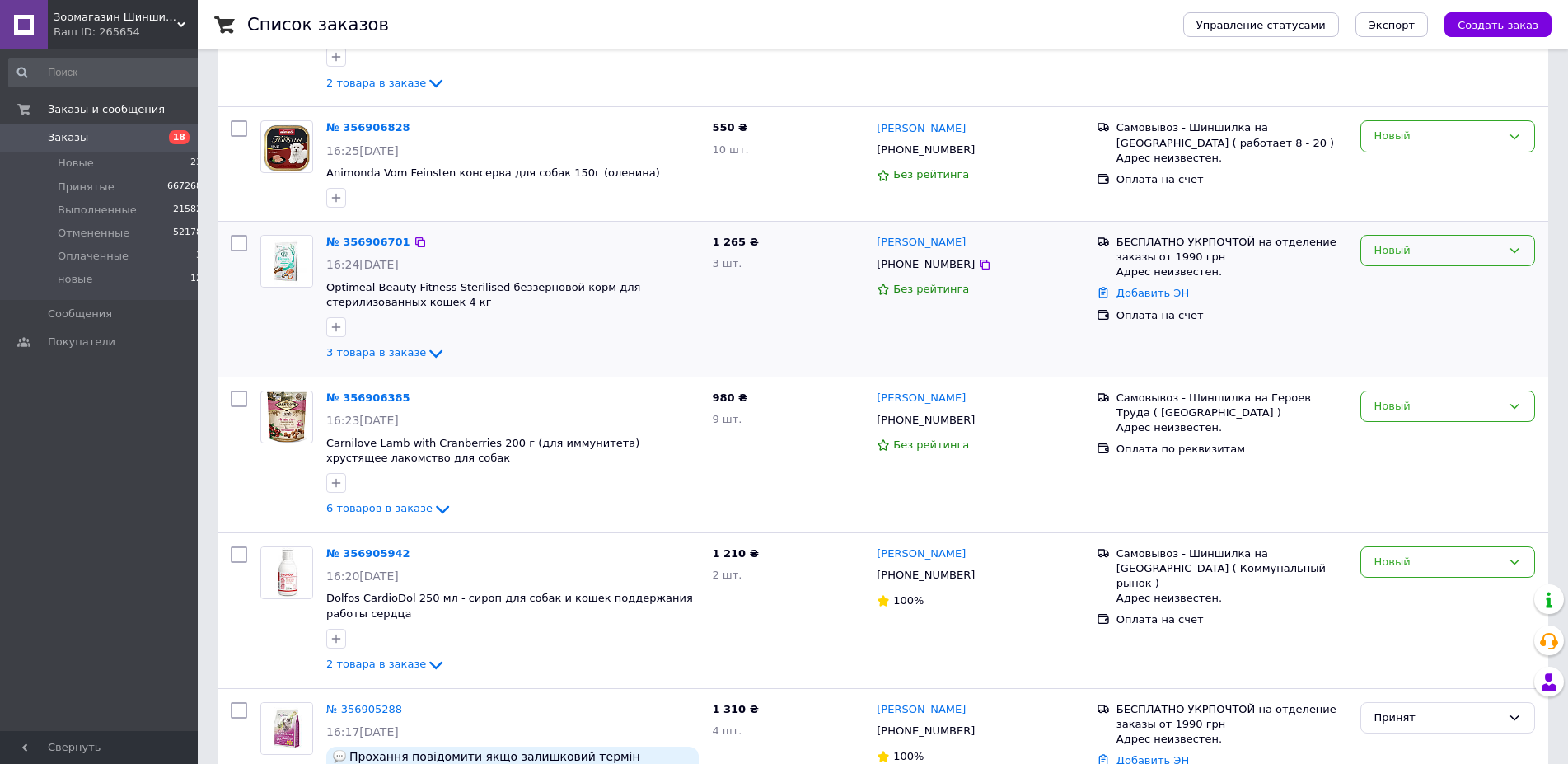
drag, startPoint x: 1517, startPoint y: 250, endPoint x: 1484, endPoint y: 253, distance: 33.1
click at [1516, 250] on icon at bounding box center [1514, 250] width 13 height 13
click at [1393, 285] on li "Принят" at bounding box center [1447, 284] width 173 height 30
click at [407, 240] on icon at bounding box center [411, 241] width 9 height 9
click at [379, 241] on link "№ 356906701" at bounding box center [364, 242] width 76 height 12
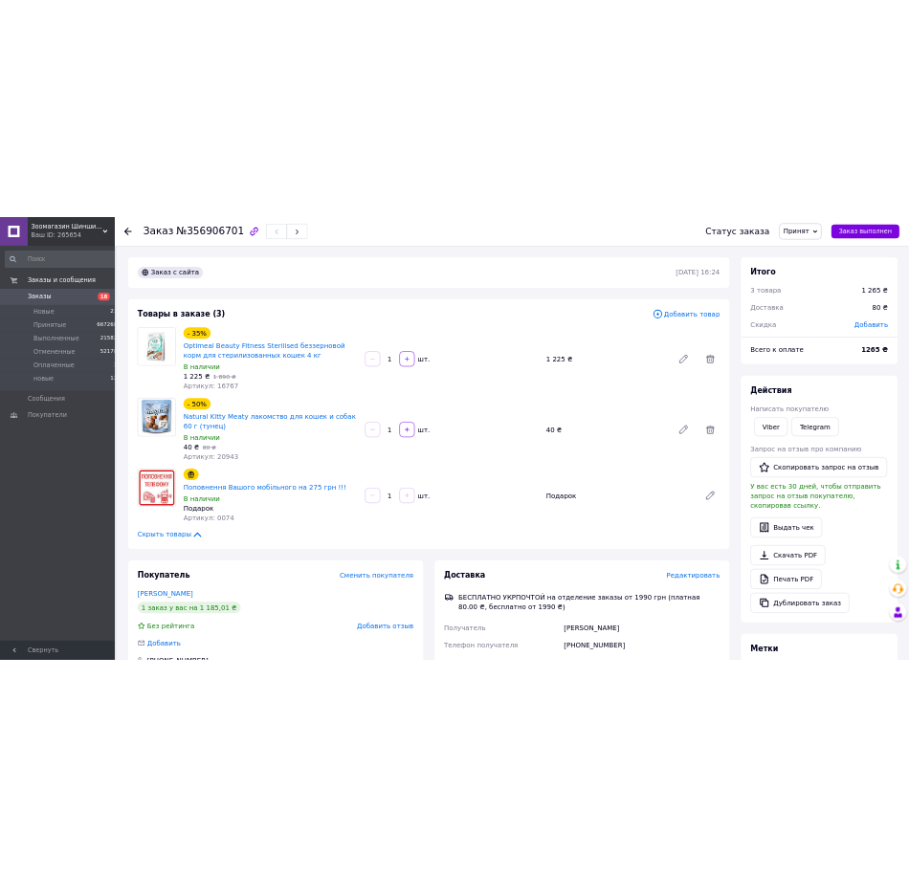
scroll to position [195, 0]
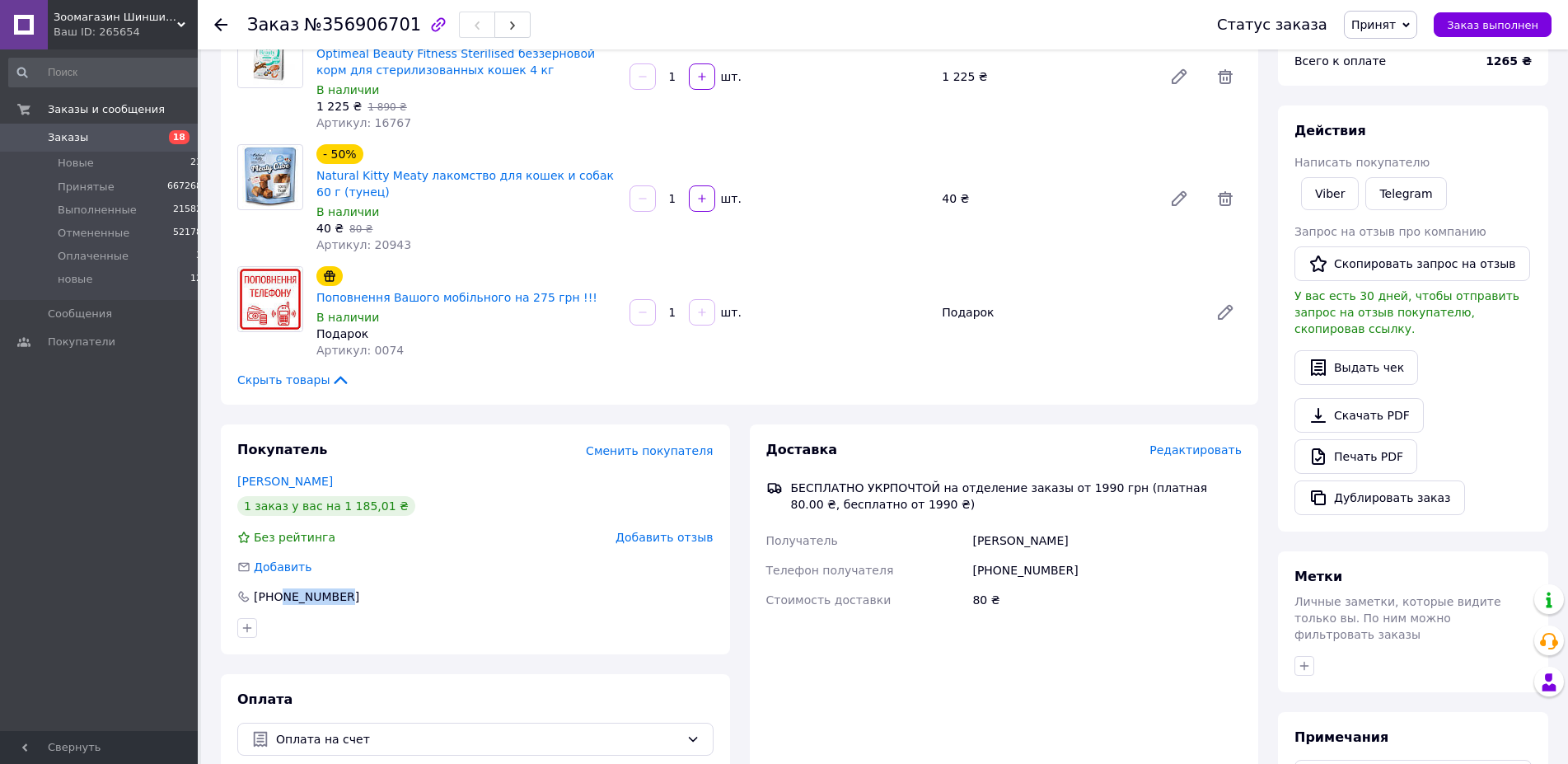
drag, startPoint x: 280, startPoint y: 575, endPoint x: 343, endPoint y: 587, distance: 64.1
click at [343, 587] on div "Покупатель Сменить покупателя [PERSON_NAME] 1 заказ у вас на 1 185,01 ₴ Без рей…" at bounding box center [475, 539] width 509 height 230
copy div "957291005"
drag, startPoint x: 230, startPoint y: 459, endPoint x: 331, endPoint y: 469, distance: 101.5
click at [331, 469] on div "Покупатель Сменить покупателя [PERSON_NAME] 1 заказ у вас на 1 185,01 ₴ Без рей…" at bounding box center [475, 539] width 509 height 230
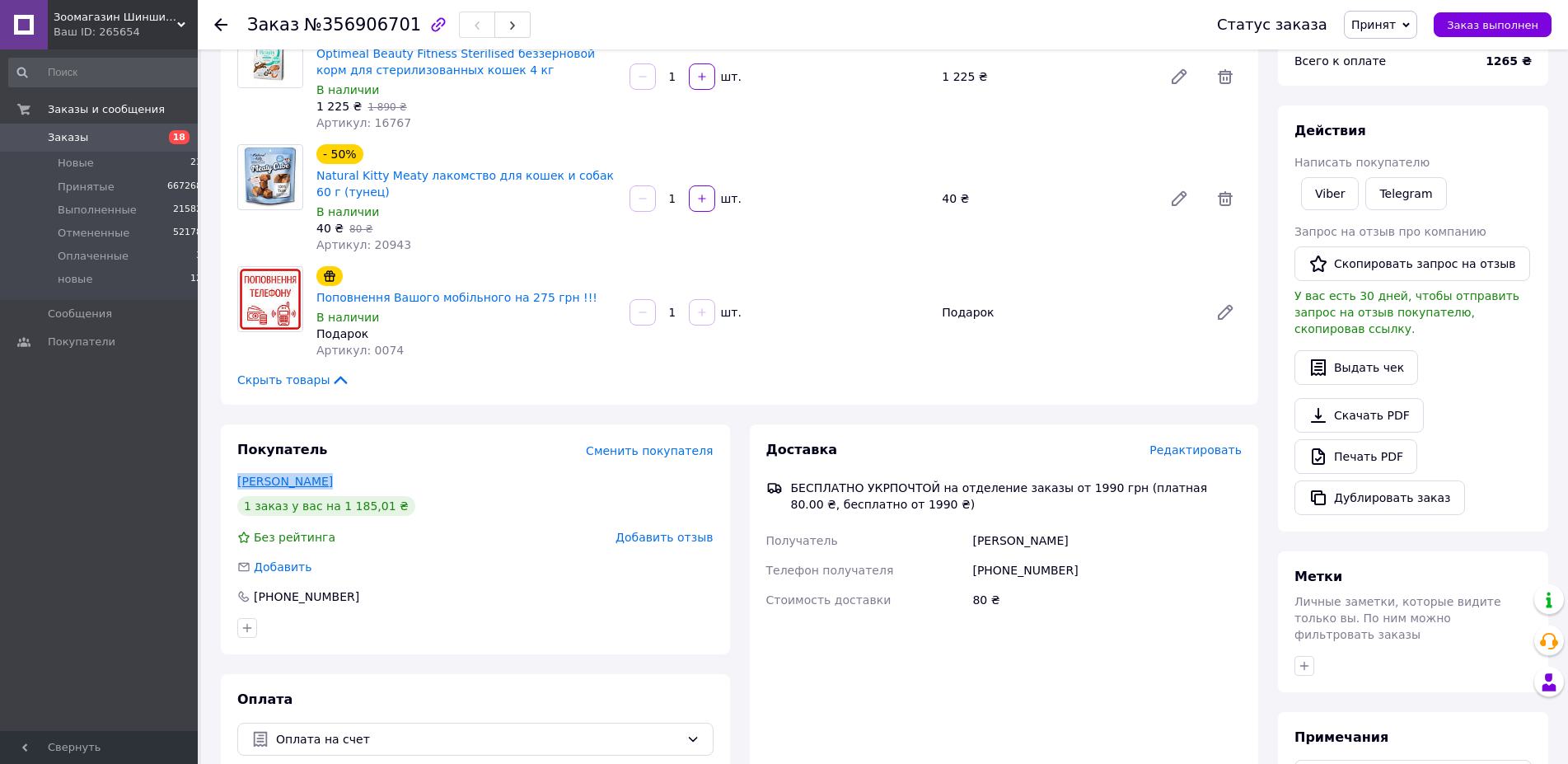
copy link "[PERSON_NAME]"
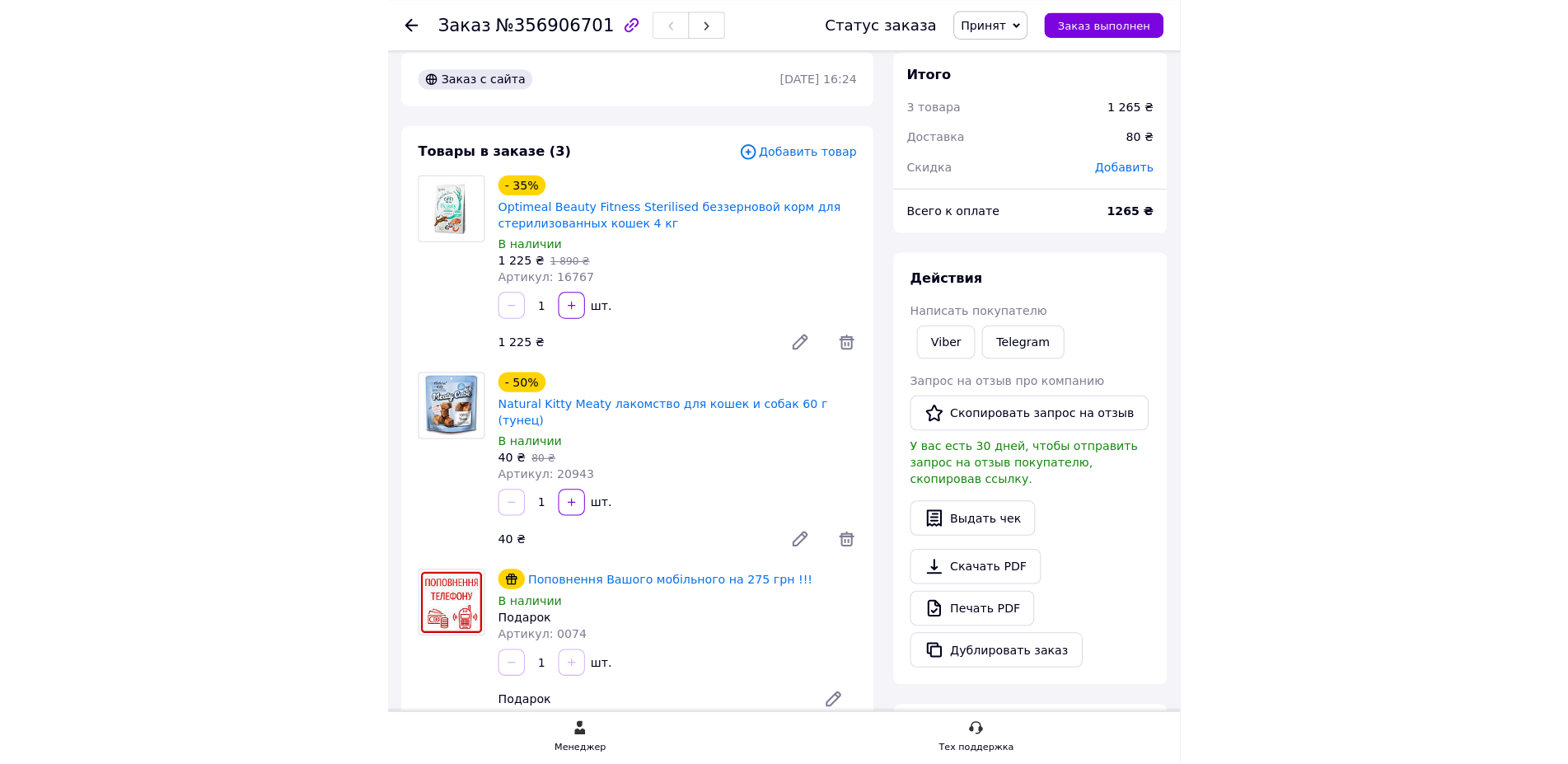
scroll to position [0, 0]
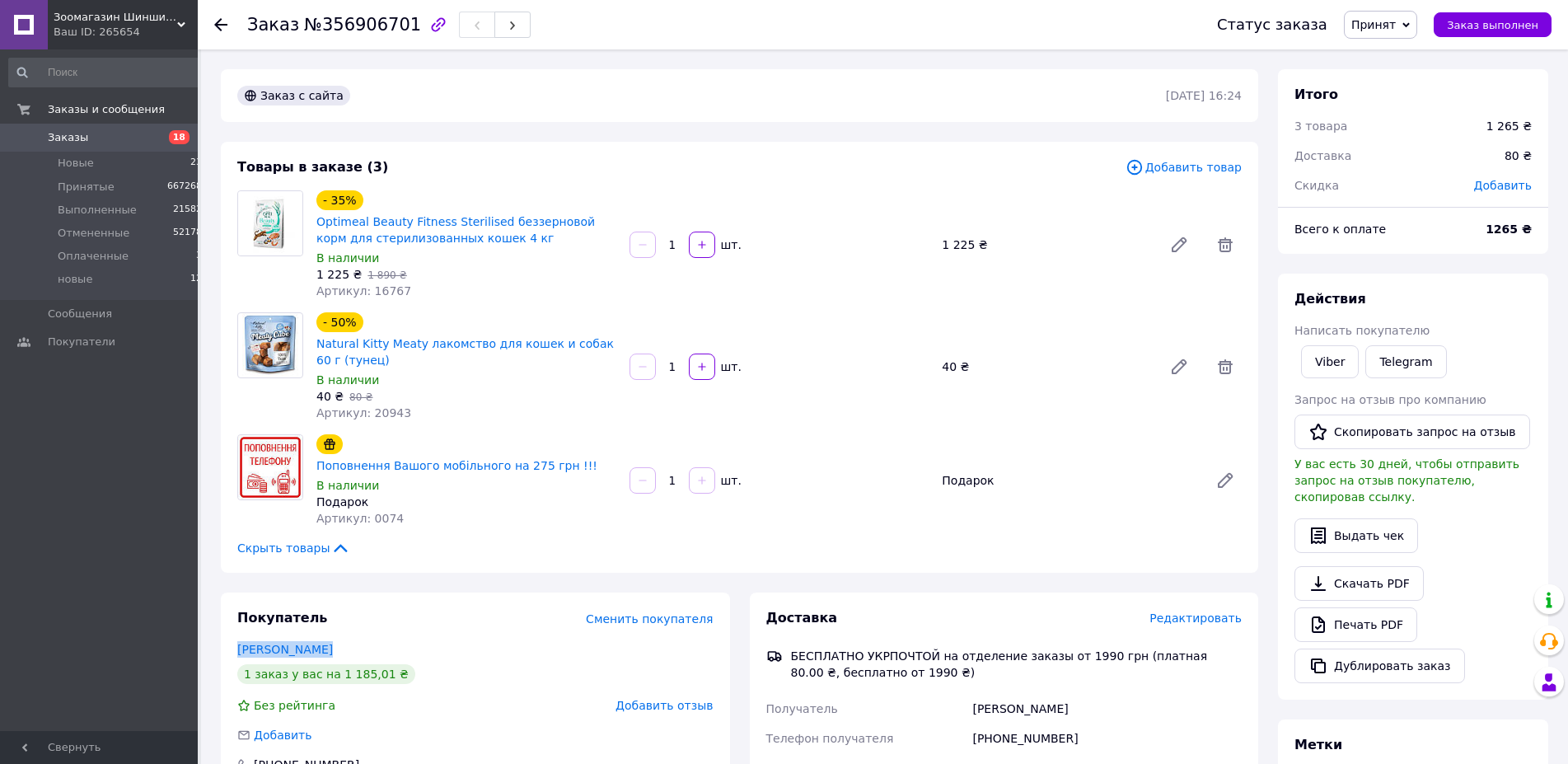
click at [172, 135] on span "18" at bounding box center [179, 137] width 21 height 14
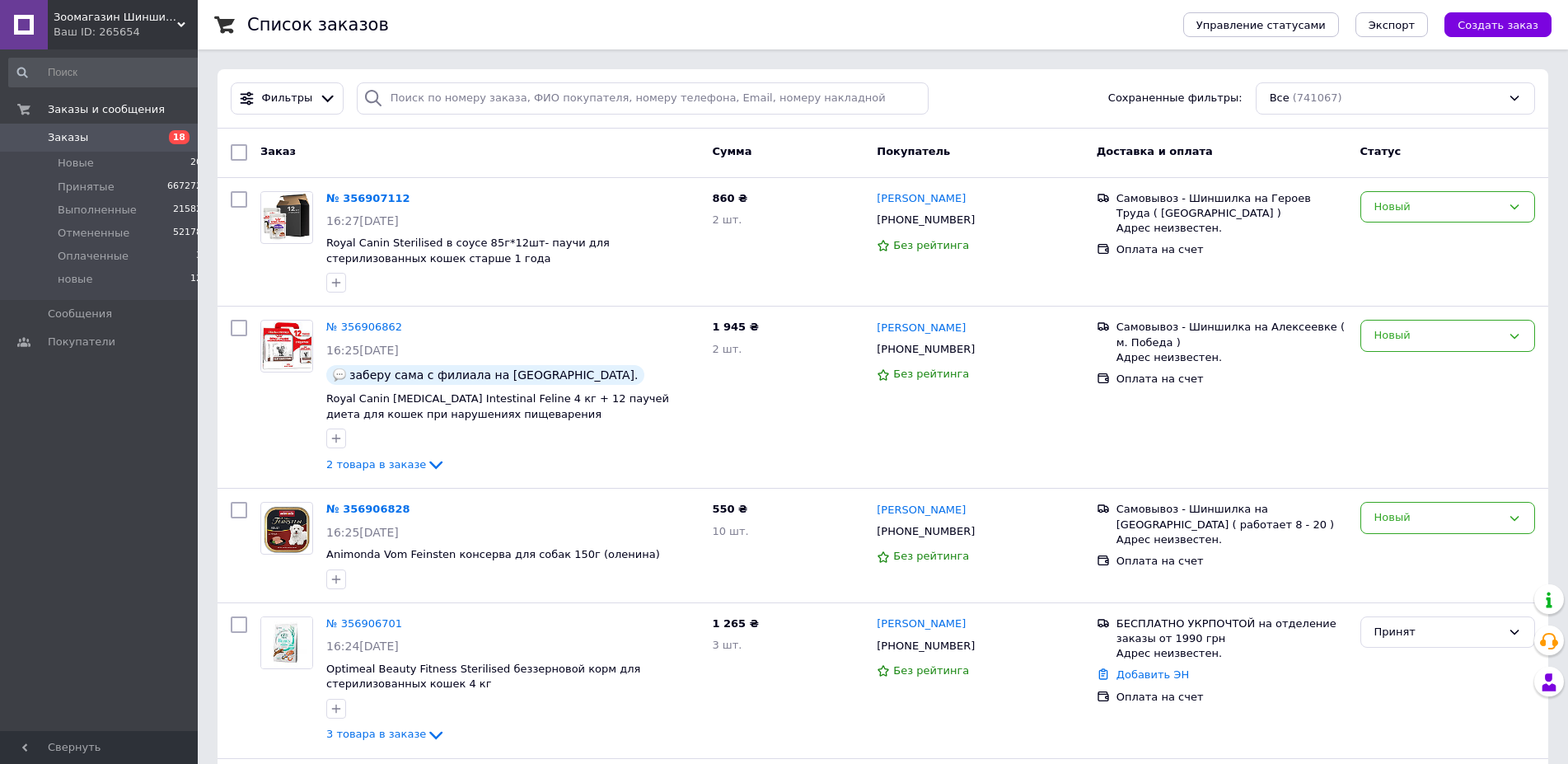
click at [179, 139] on span "18" at bounding box center [179, 137] width 21 height 14
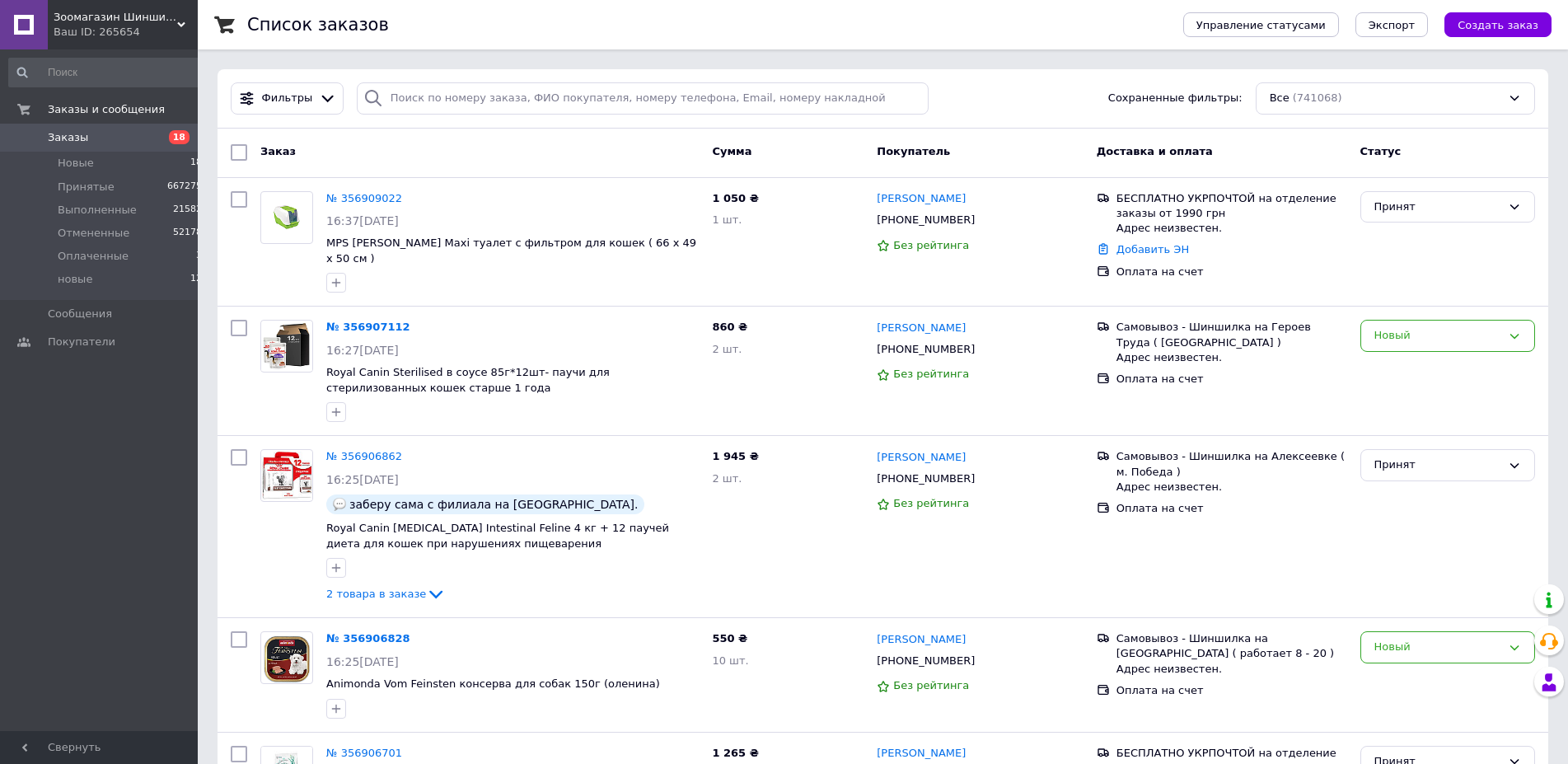
click at [181, 135] on span "18" at bounding box center [179, 137] width 21 height 14
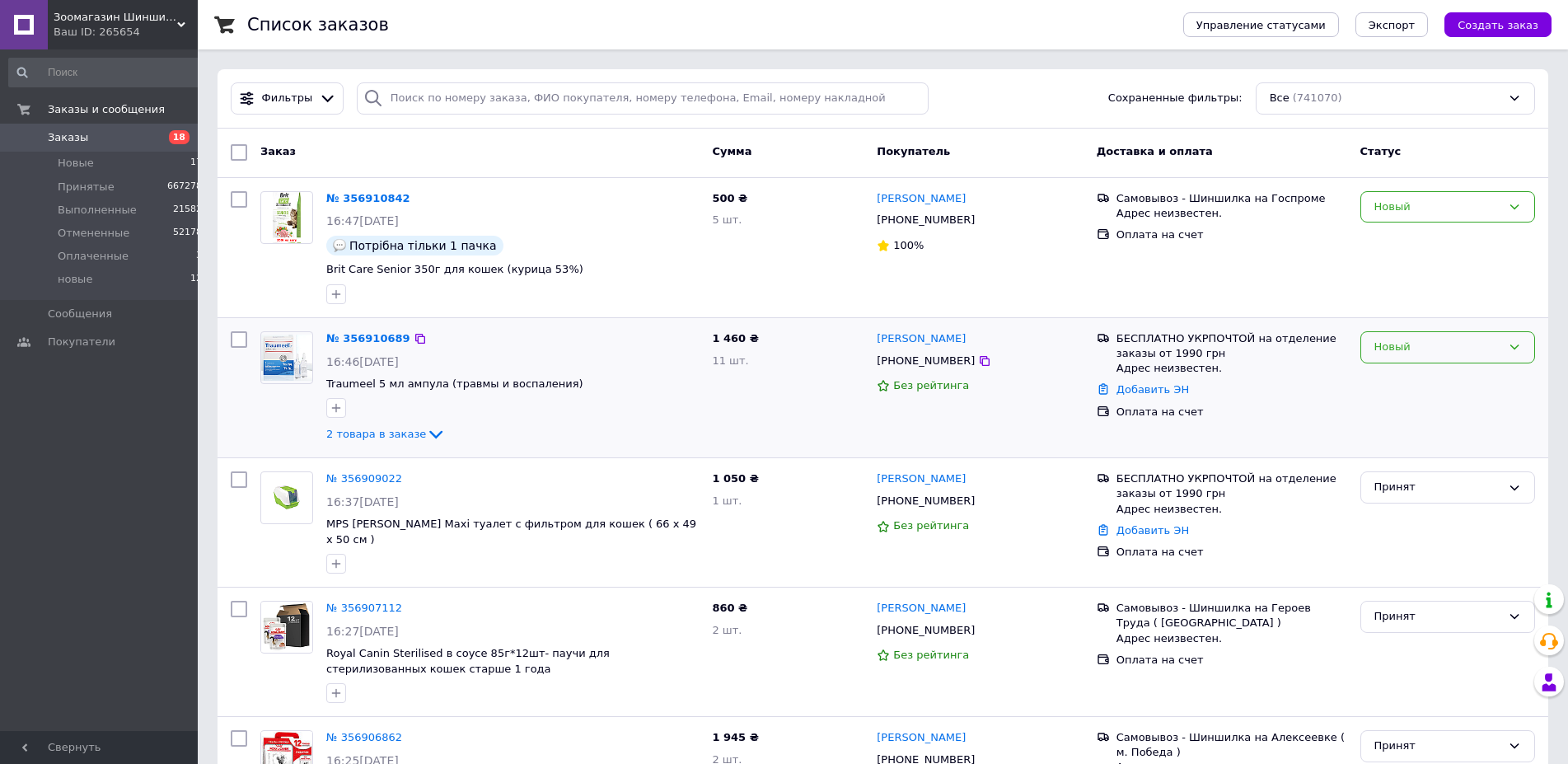
click at [1519, 350] on icon at bounding box center [1514, 346] width 13 height 13
click at [1391, 386] on li "Принят" at bounding box center [1447, 382] width 173 height 30
click at [406, 339] on icon at bounding box center [412, 338] width 13 height 13
click at [383, 339] on link "№ 356910689" at bounding box center [364, 338] width 76 height 12
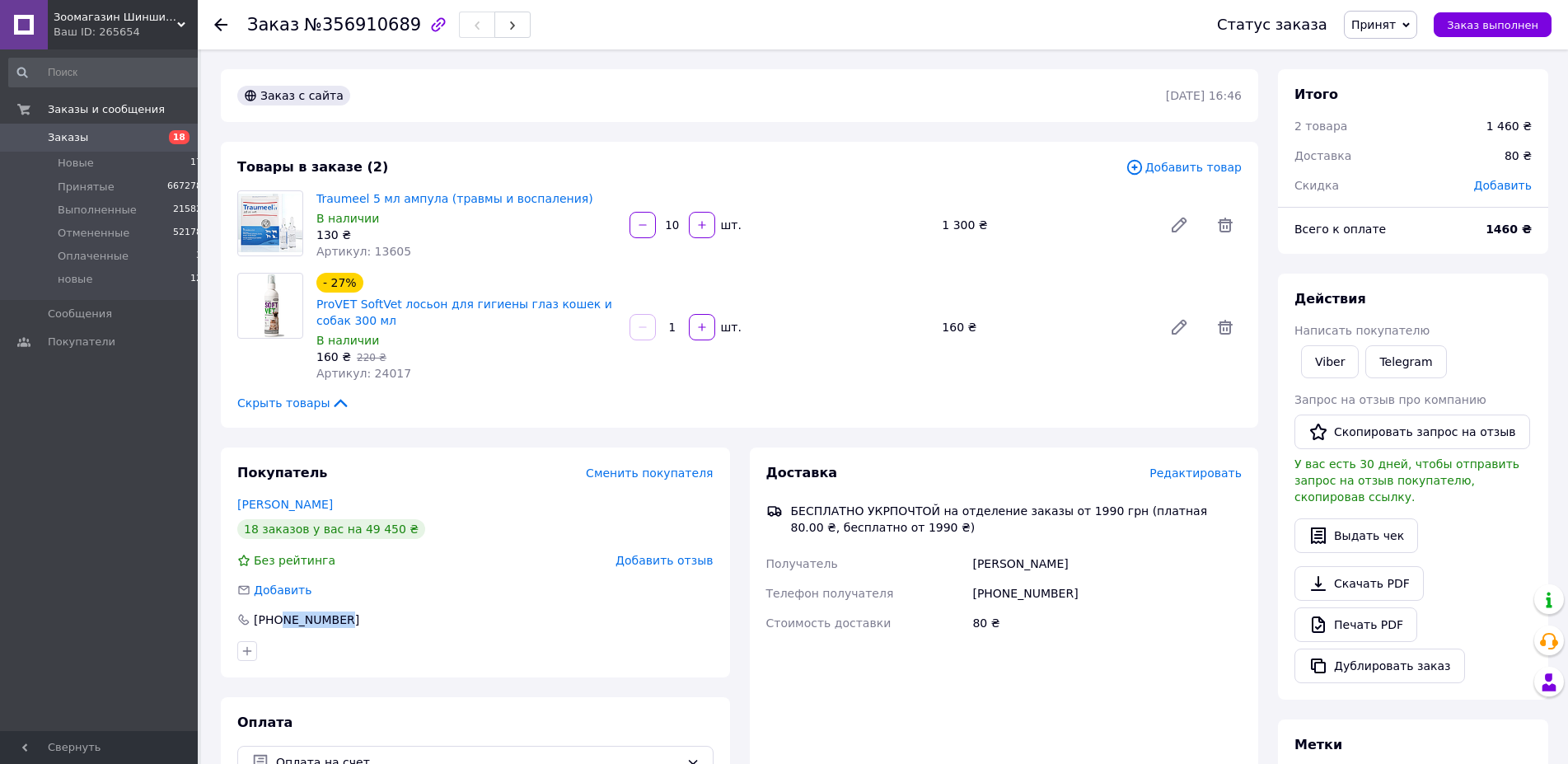
drag, startPoint x: 283, startPoint y: 618, endPoint x: 345, endPoint y: 628, distance: 62.8
click at [345, 628] on div "Покупатель Сменить покупателя [PERSON_NAME] 18 заказов у вас на 49 450 ₴ Без ре…" at bounding box center [475, 562] width 509 height 230
copy div "972111199"
click at [104, 191] on span "Принятые" at bounding box center [86, 186] width 57 height 15
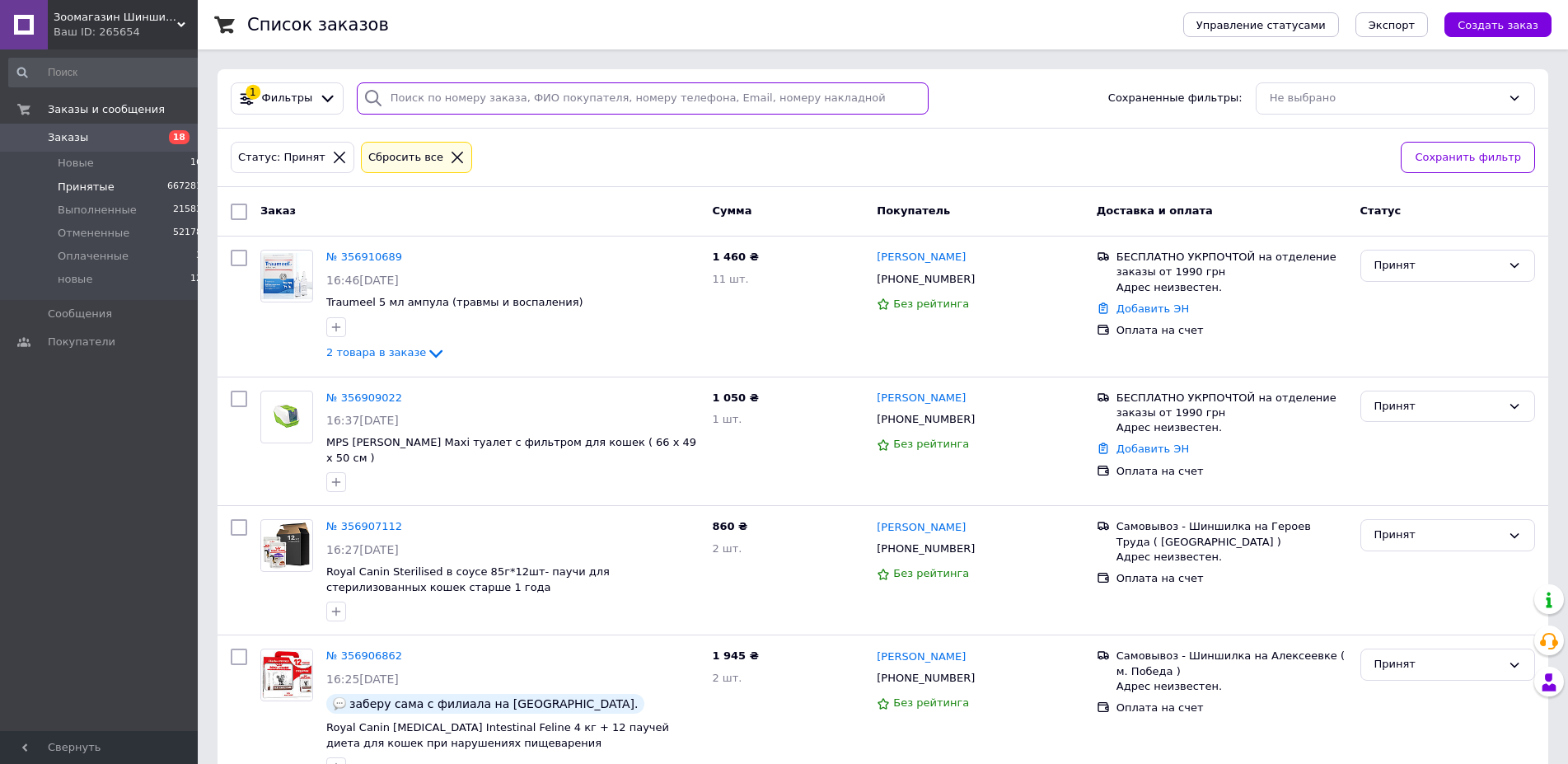
click at [425, 105] on input "search" at bounding box center [643, 98] width 573 height 32
paste input "957397073"
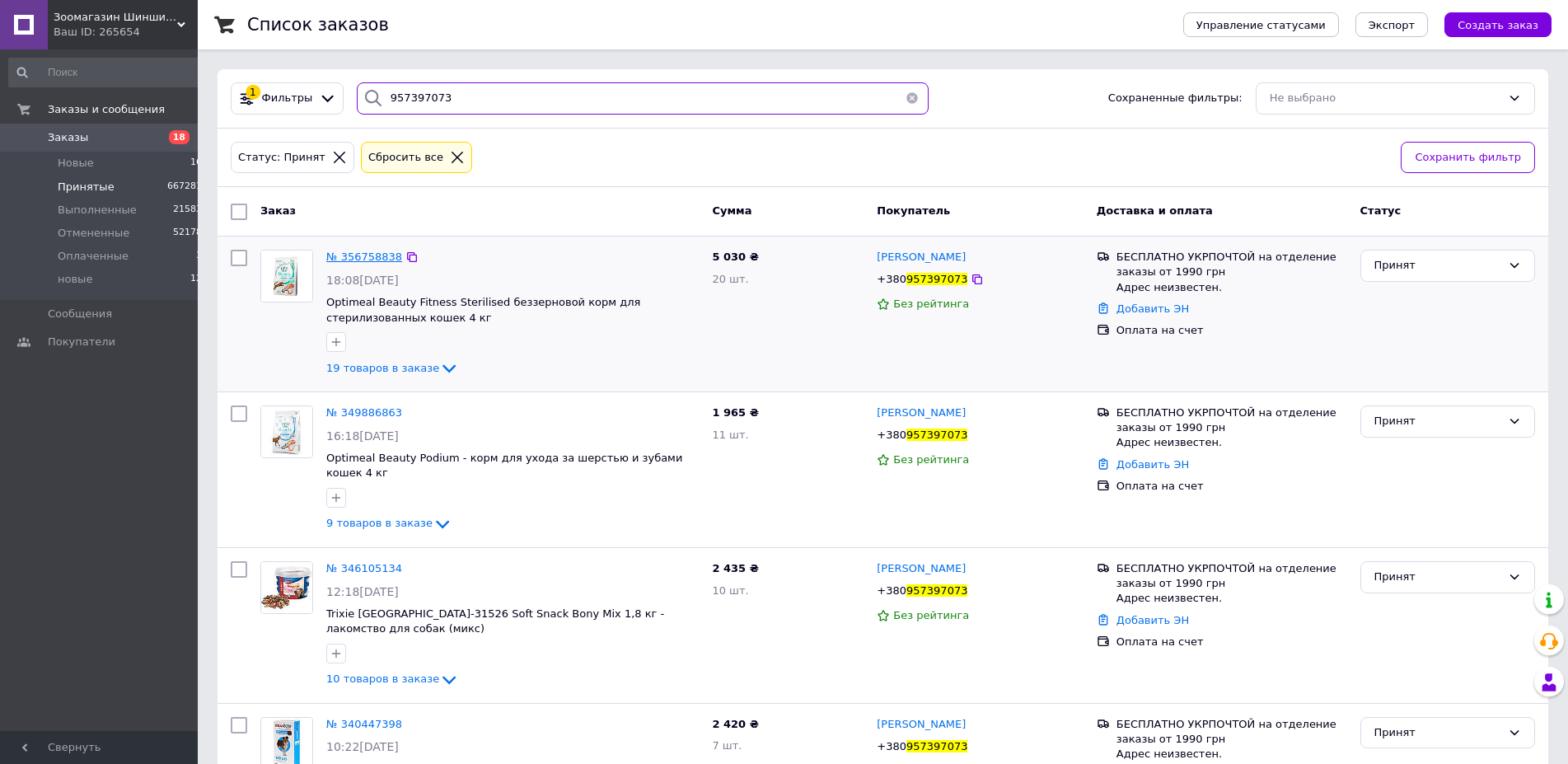
type input "957397073"
click at [373, 257] on span "№ 356758838" at bounding box center [364, 257] width 76 height 12
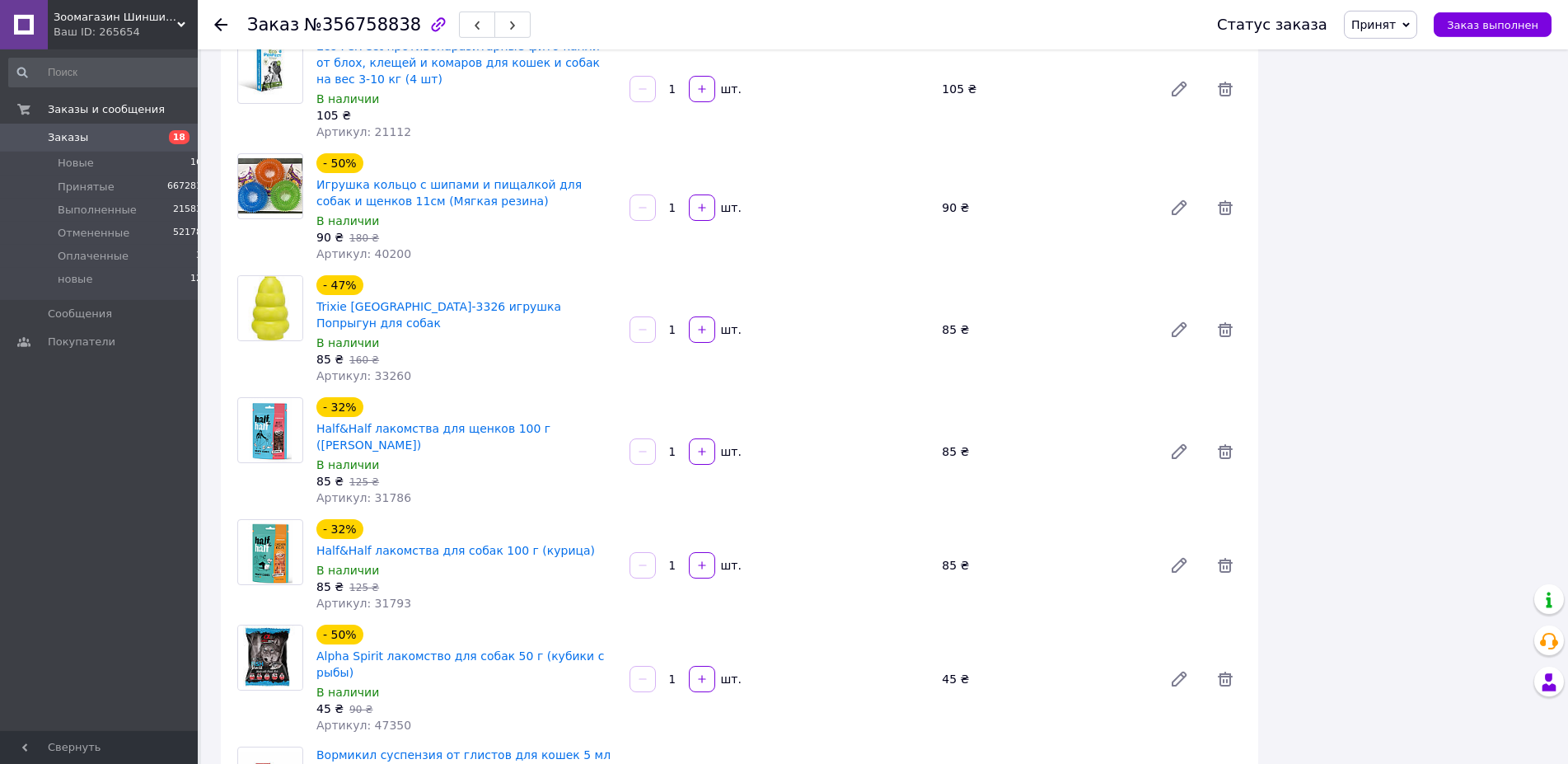
scroll to position [1428, 0]
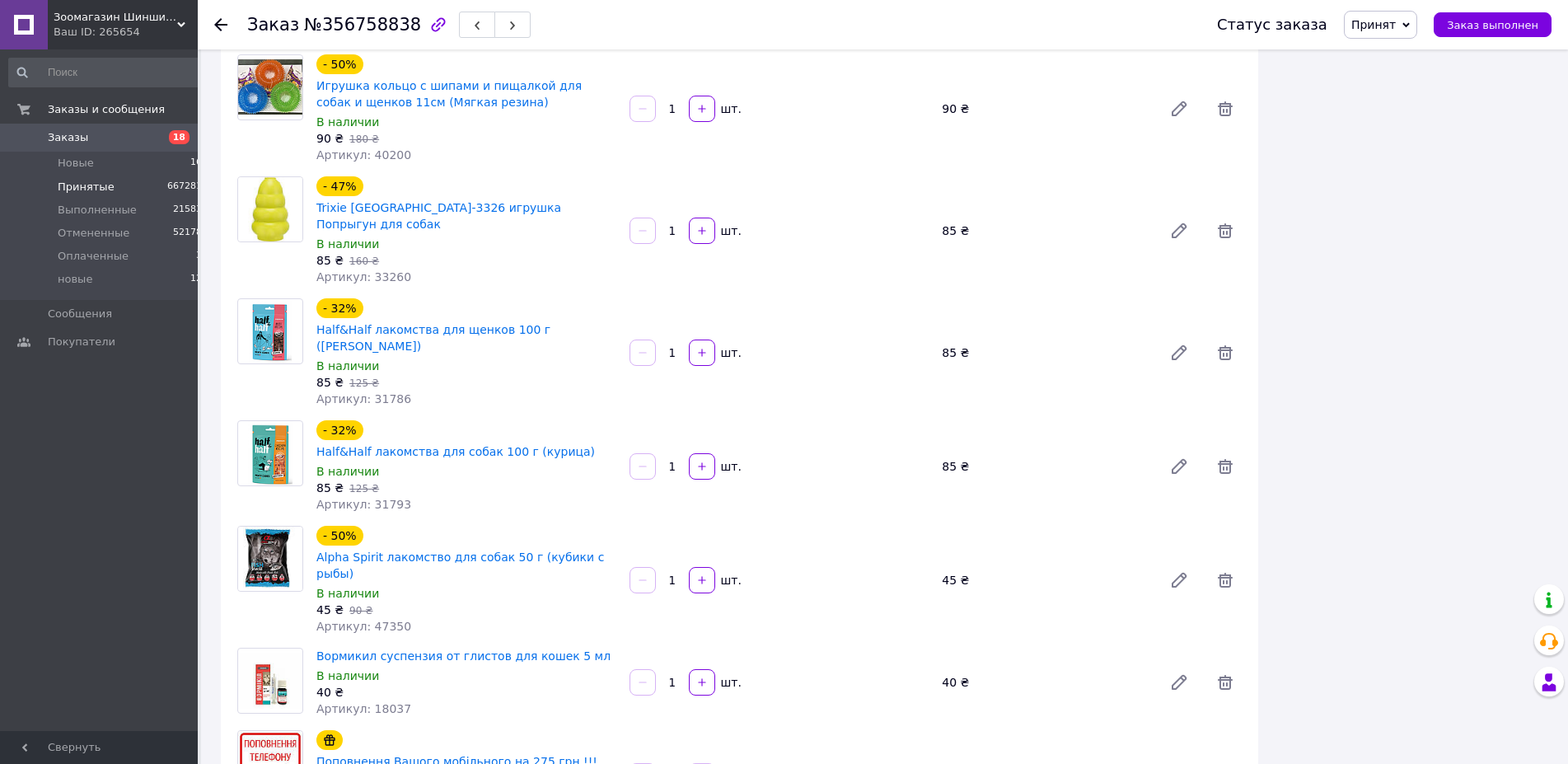
click at [92, 188] on span "Принятые" at bounding box center [86, 186] width 57 height 15
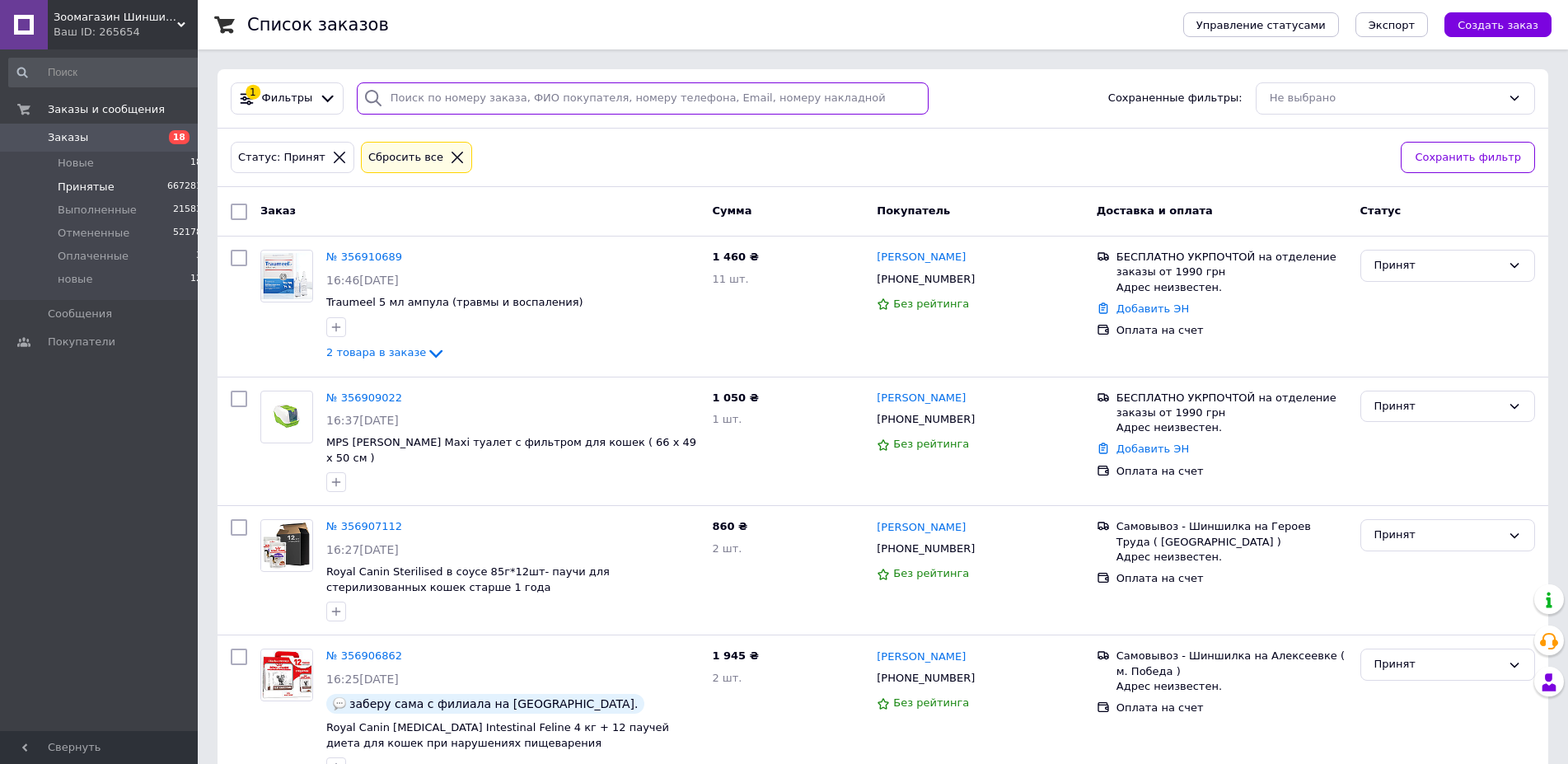
click at [406, 104] on input "search" at bounding box center [643, 98] width 573 height 32
paste input "356812410"
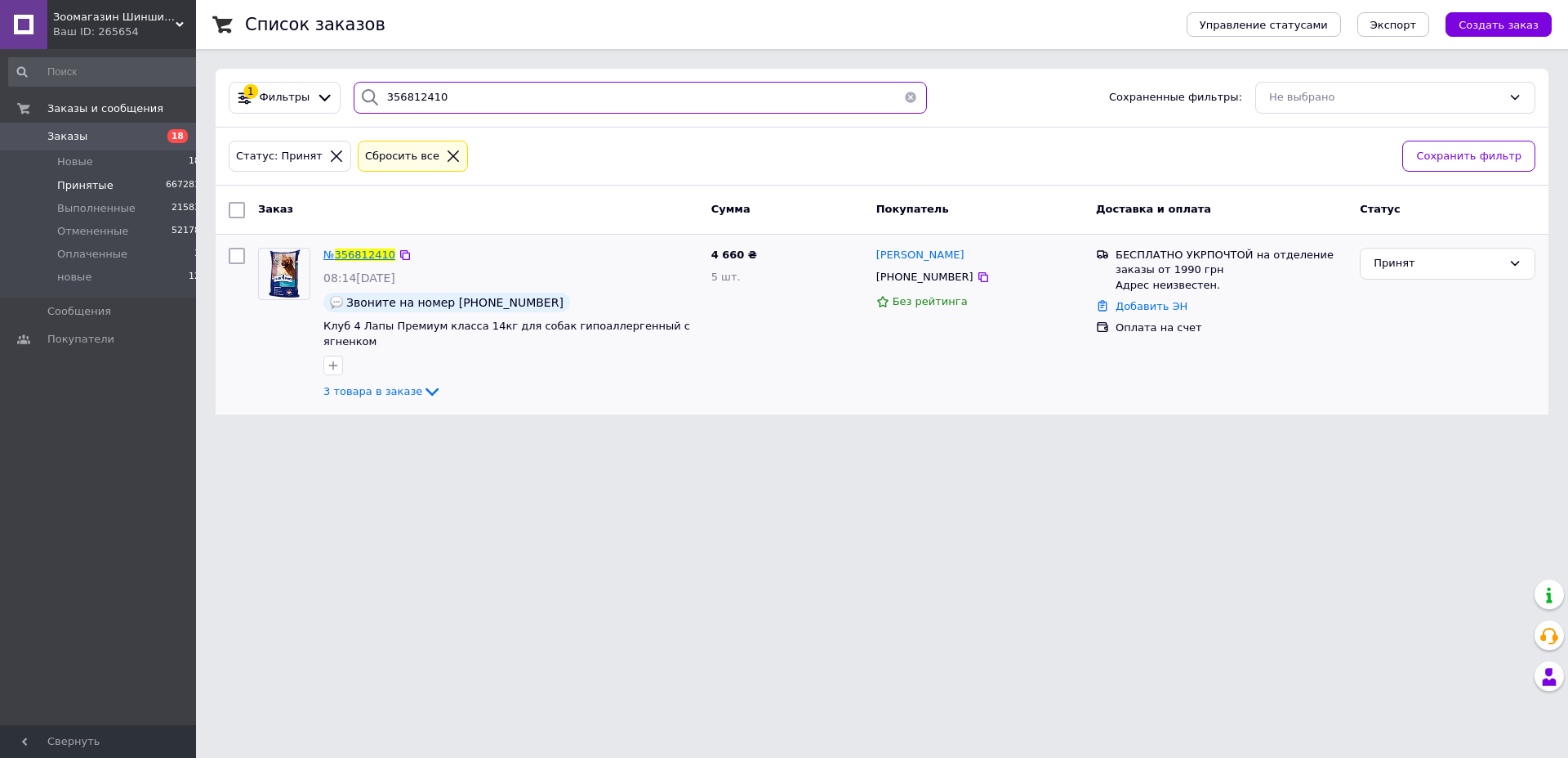
type input "356812410"
click at [374, 255] on span "356812410" at bounding box center [365, 255] width 61 height 12
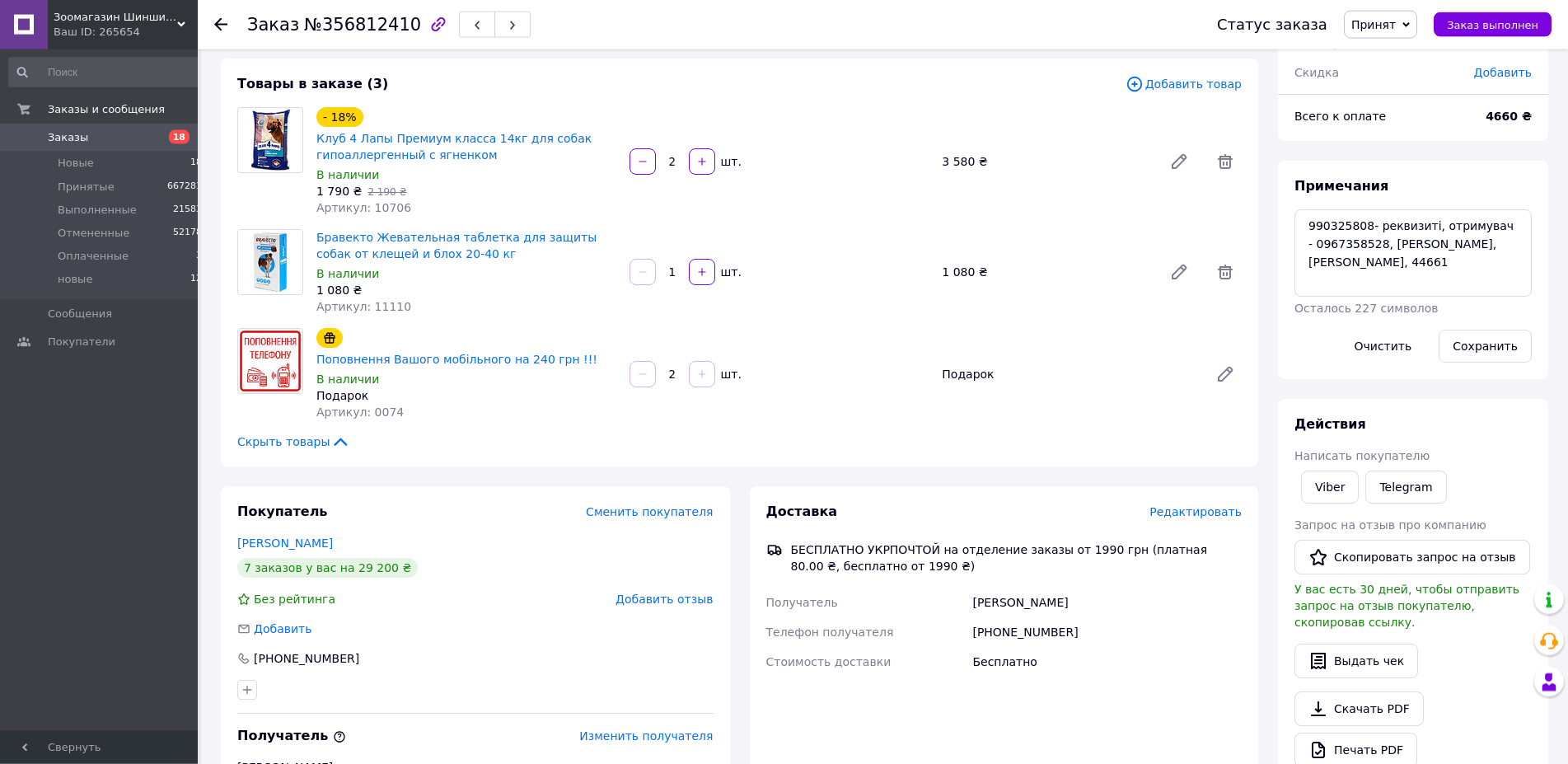
scroll to position [84, 0]
drag, startPoint x: 282, startPoint y: 635, endPoint x: 341, endPoint y: 639, distance: 59.1
click at [341, 649] on div "[PHONE_NUMBER]" at bounding box center [309, 657] width 146 height 16
copy div "967358528"
drag, startPoint x: 228, startPoint y: 517, endPoint x: 325, endPoint y: 535, distance: 98.7
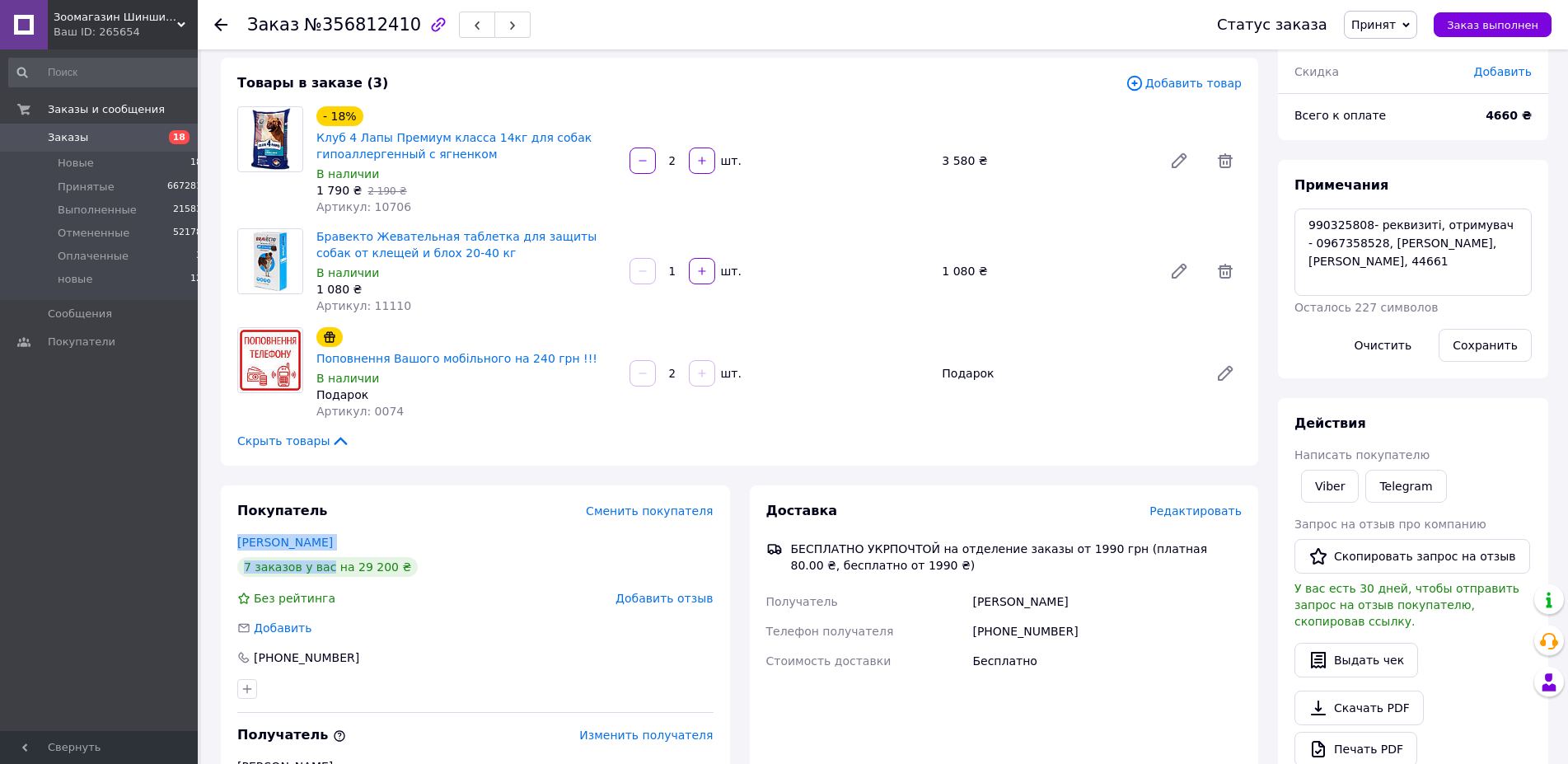
click at [325, 535] on div "Покупатель Сменить покупателя [PERSON_NAME] 7 заказов у вас на 29 200 ₴ Без рей…" at bounding box center [475, 652] width 509 height 335
click at [332, 534] on div "[PERSON_NAME]" at bounding box center [475, 542] width 476 height 16
drag, startPoint x: 234, startPoint y: 514, endPoint x: 319, endPoint y: 528, distance: 86.1
click at [319, 528] on div "Покупатель Сменить покупателя [PERSON_NAME] 7 заказов у вас на 29 200 ₴ Без рей…" at bounding box center [475, 652] width 509 height 335
